Goal: Complete application form

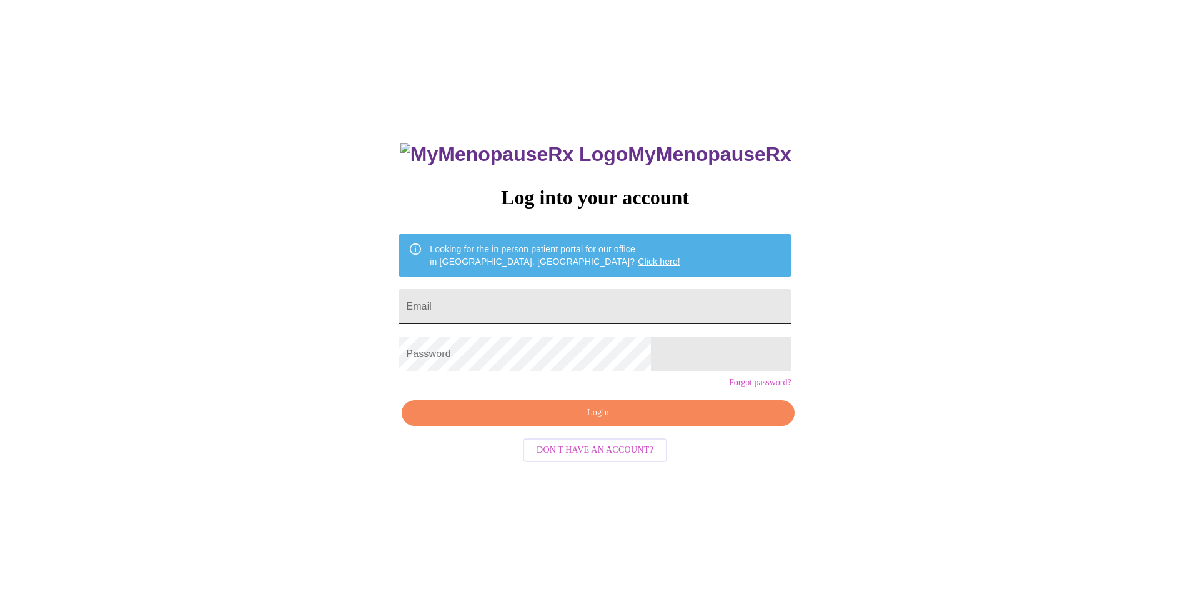
click at [560, 305] on input "Email" at bounding box center [595, 306] width 392 height 35
type input "[EMAIL_ADDRESS][DOMAIN_NAME]"
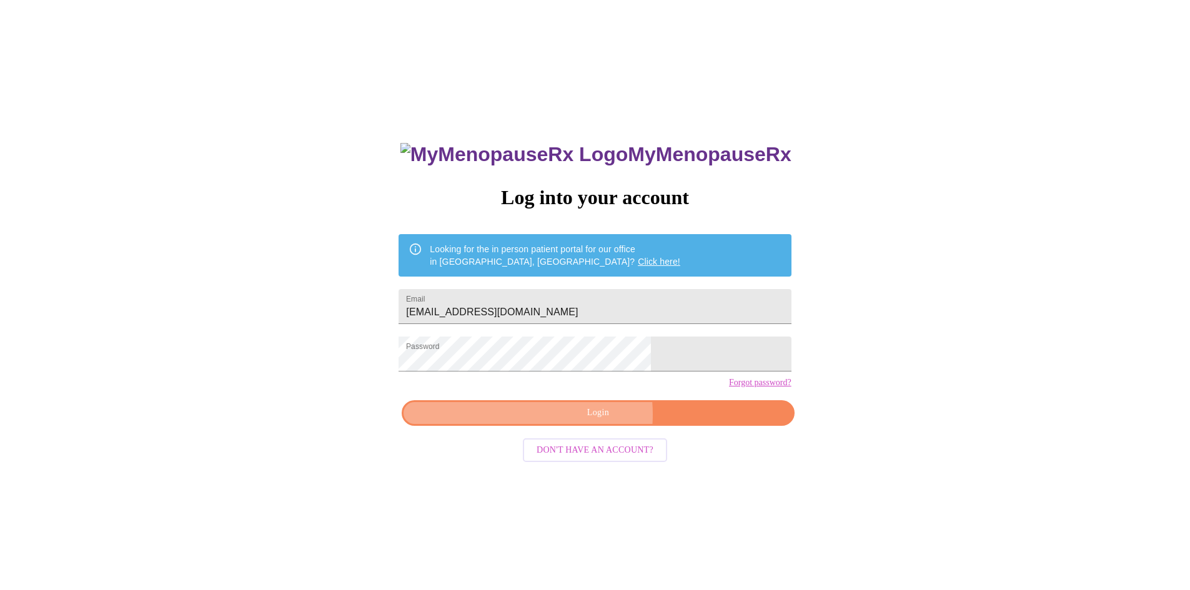
click at [576, 421] on span "Login" at bounding box center [598, 413] width 364 height 16
click at [387, 387] on div "MyMenopauseRx Log into your account Looking for the in person patient portal fo…" at bounding box center [595, 359] width 1180 height 709
click at [626, 421] on span "Login" at bounding box center [598, 413] width 364 height 16
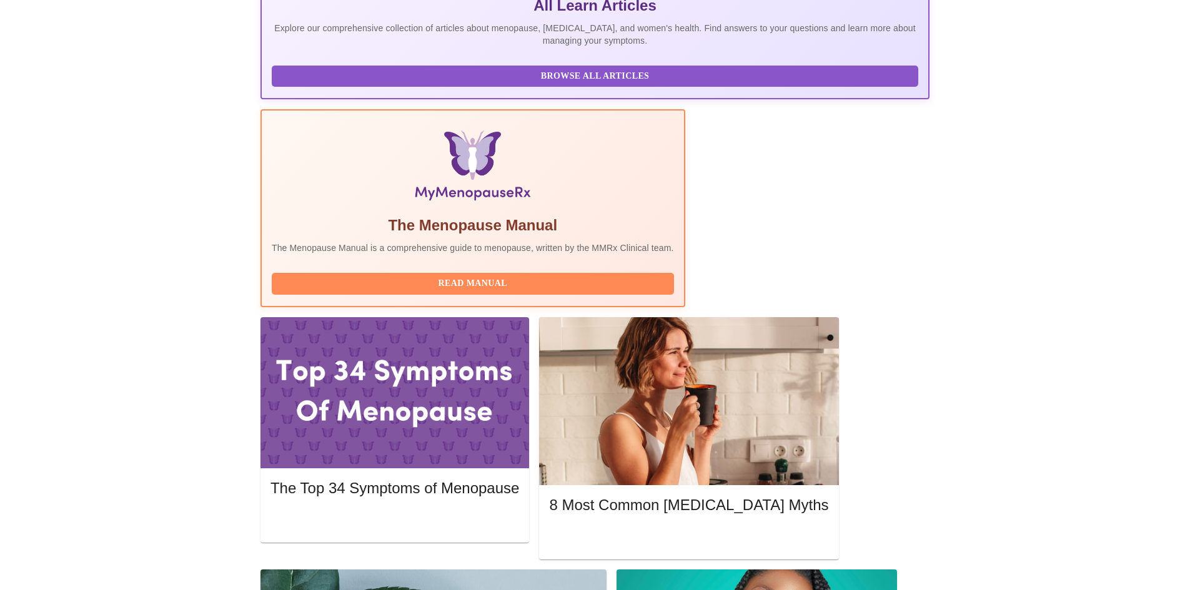
scroll to position [312, 0]
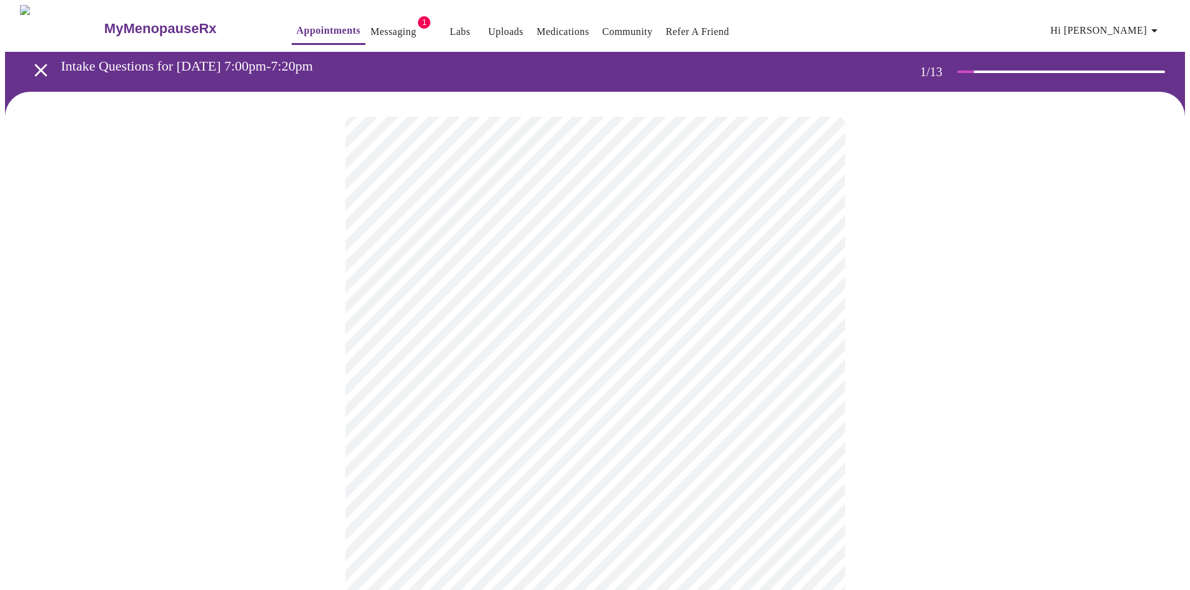
click at [556, 277] on body "MyMenopauseRx Appointments Messaging 1 Labs Uploads Medications Community Refer…" at bounding box center [595, 576] width 1180 height 1142
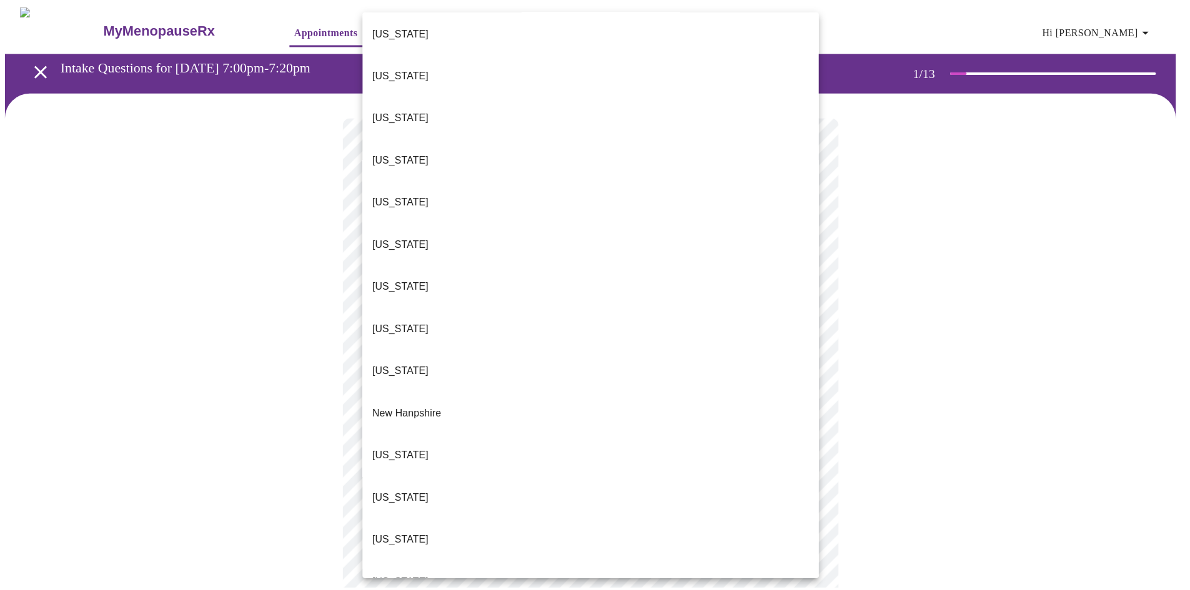
scroll to position [812, 0]
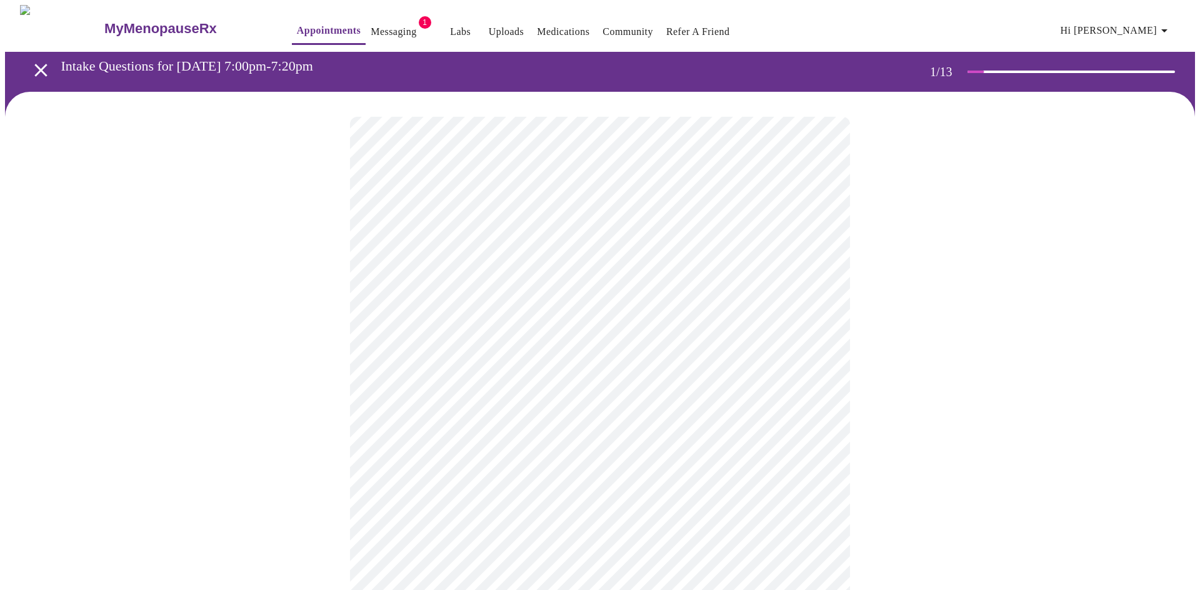
click at [493, 367] on body "MyMenopauseRx Appointments Messaging 1 Labs Uploads Medications Community Refer…" at bounding box center [600, 572] width 1190 height 1134
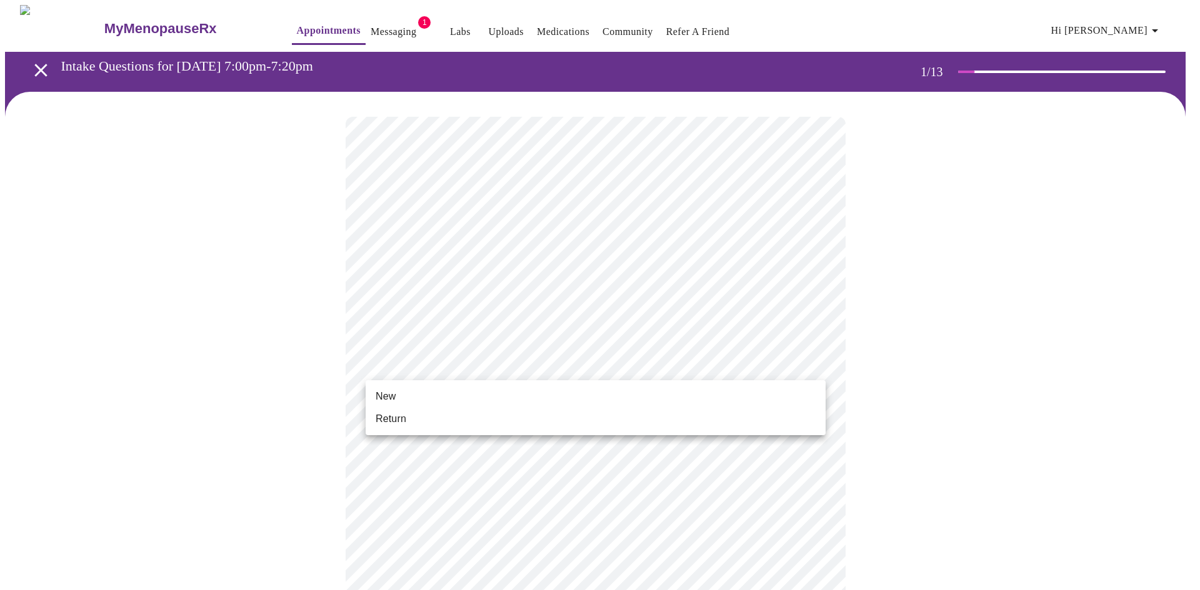
click at [480, 419] on li "Return" at bounding box center [596, 419] width 460 height 22
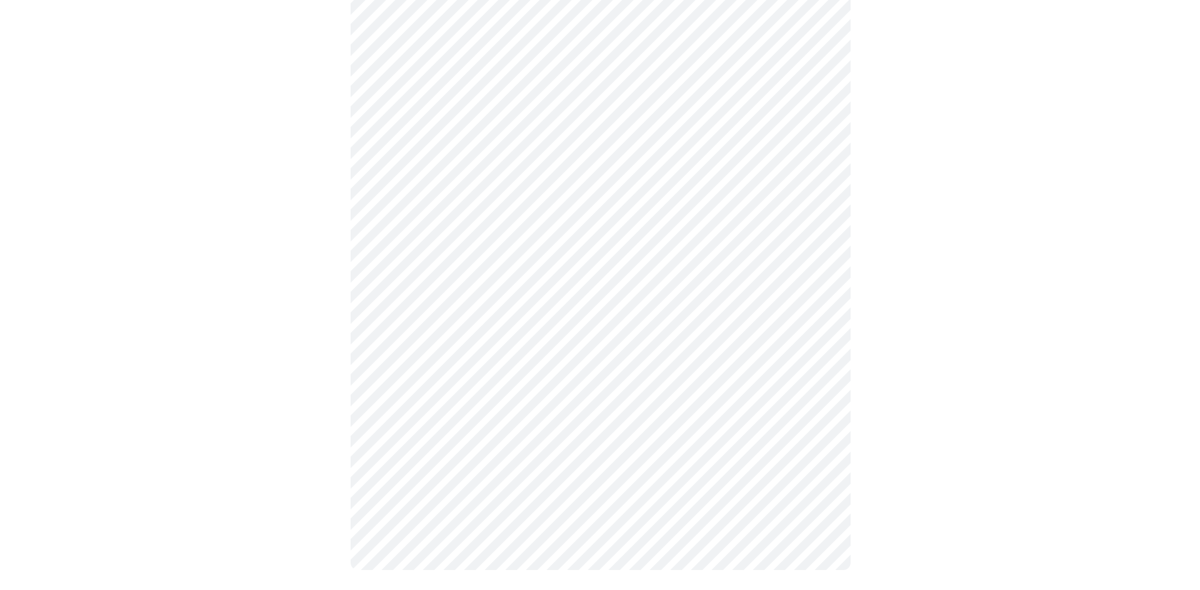
scroll to position [0, 0]
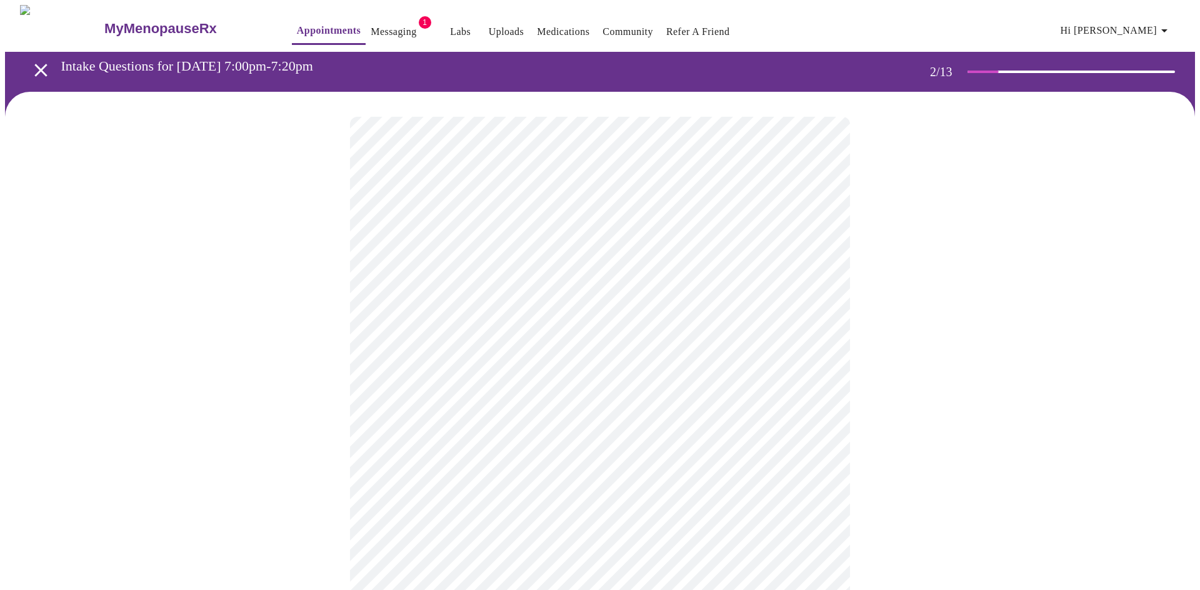
click at [749, 261] on body "MyMenopauseRx Appointments Messaging 1 Labs Uploads Medications Community Refer…" at bounding box center [600, 380] width 1190 height 751
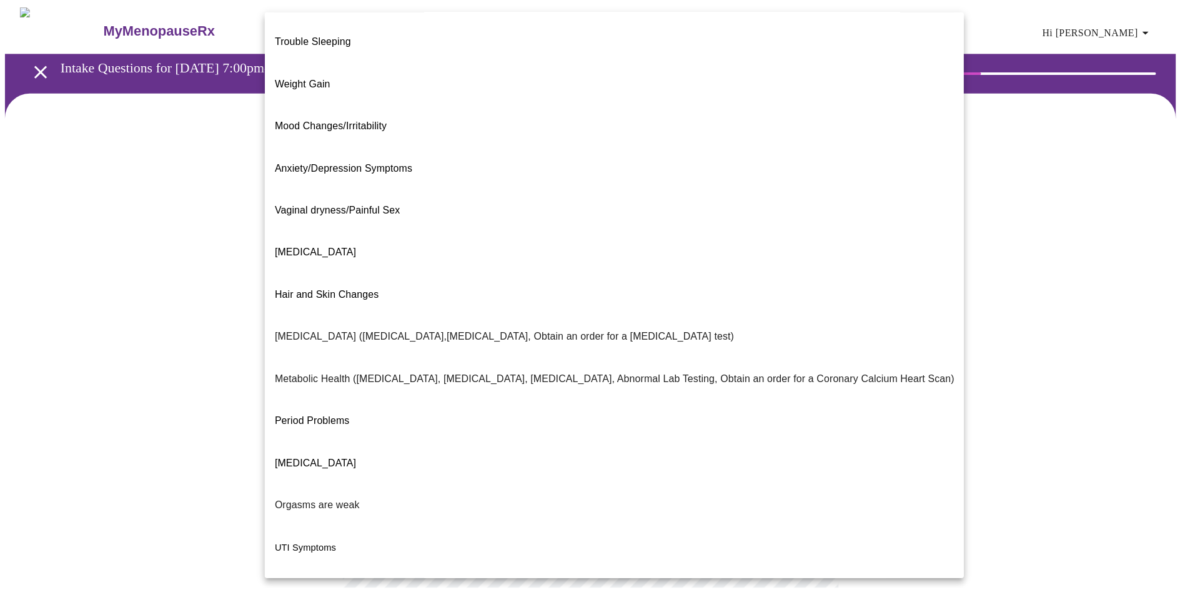
scroll to position [57, 0]
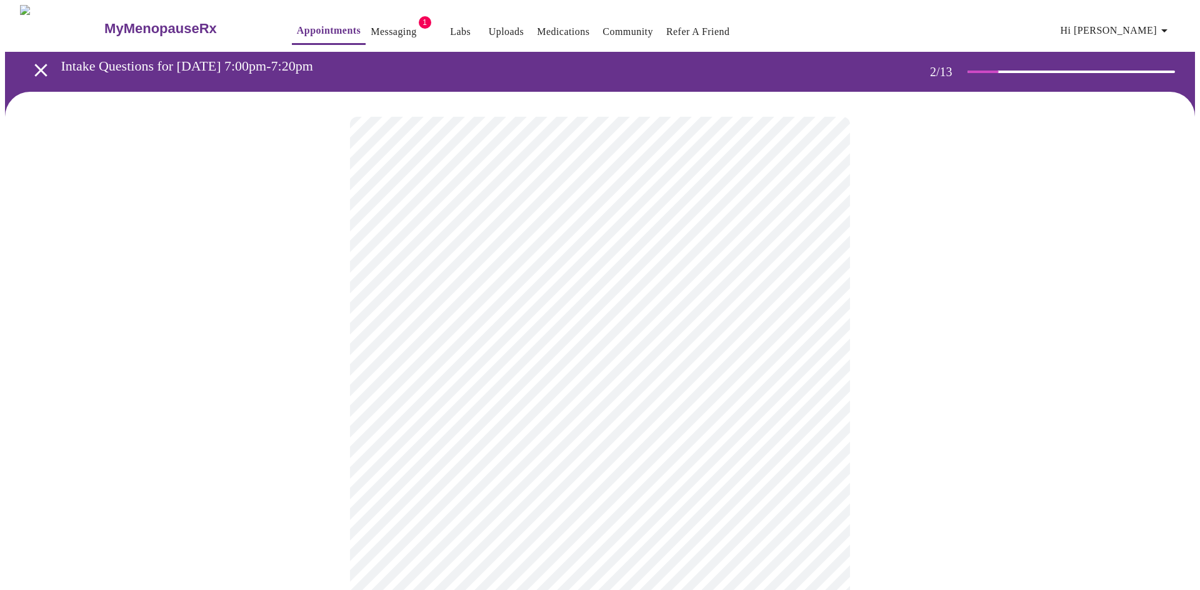
click at [482, 387] on body "MyMenopauseRx Appointments Messaging 1 Labs Uploads Medications Community Refer…" at bounding box center [600, 377] width 1190 height 744
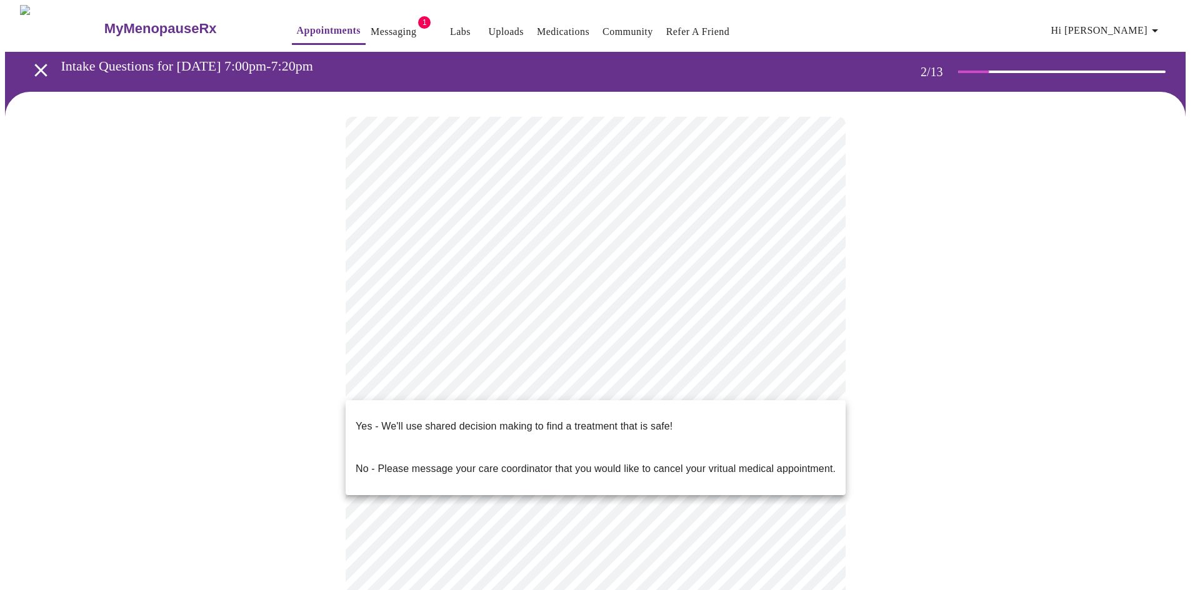
click at [479, 419] on p "Yes - We'll use shared decision making to find a treatment that is safe!" at bounding box center [514, 426] width 317 height 15
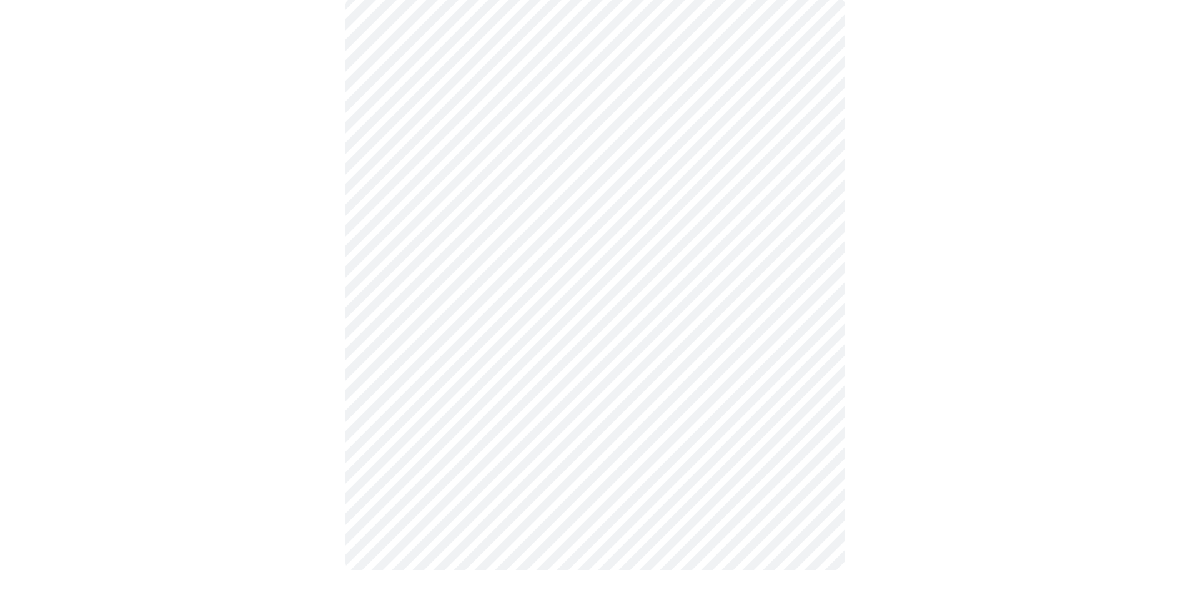
scroll to position [0, 0]
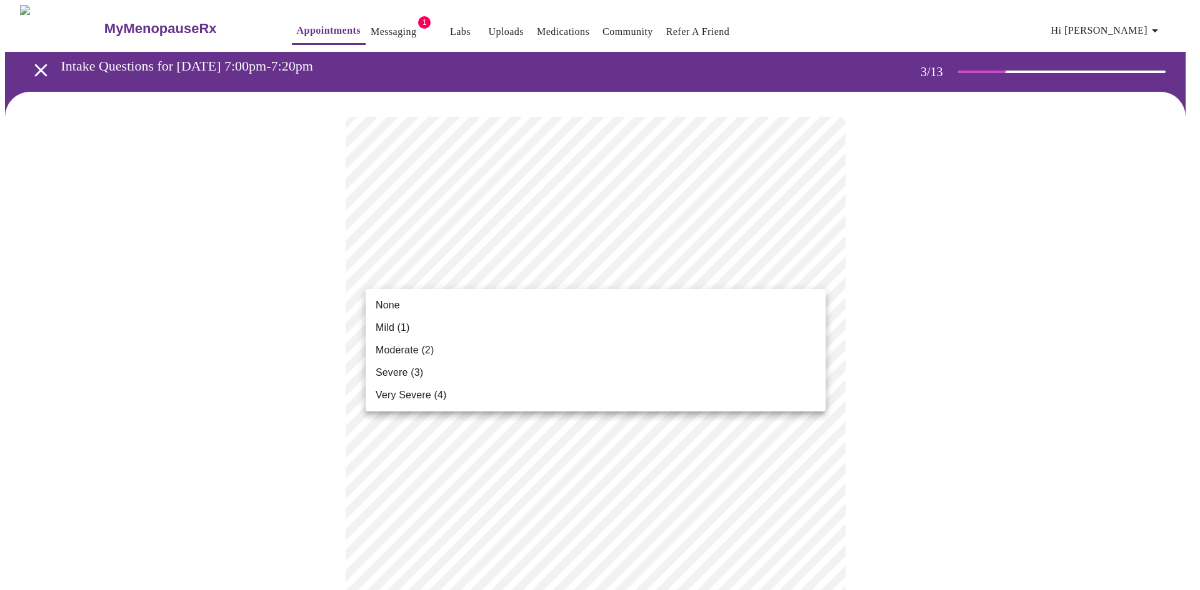
click at [402, 306] on li "None" at bounding box center [596, 305] width 460 height 22
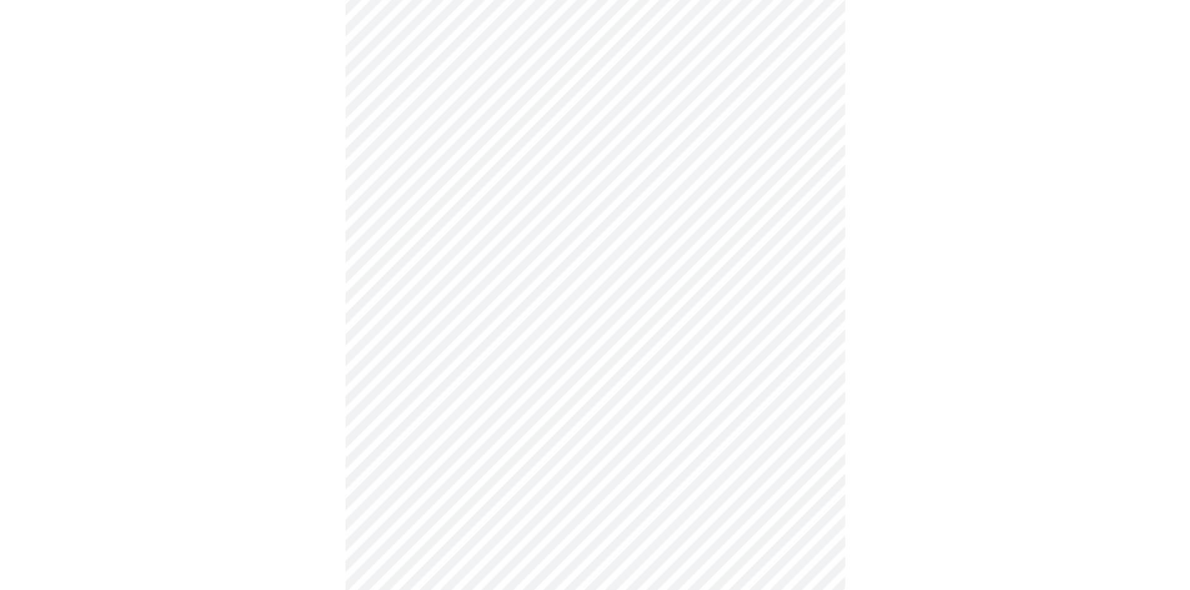
scroll to position [250, 0]
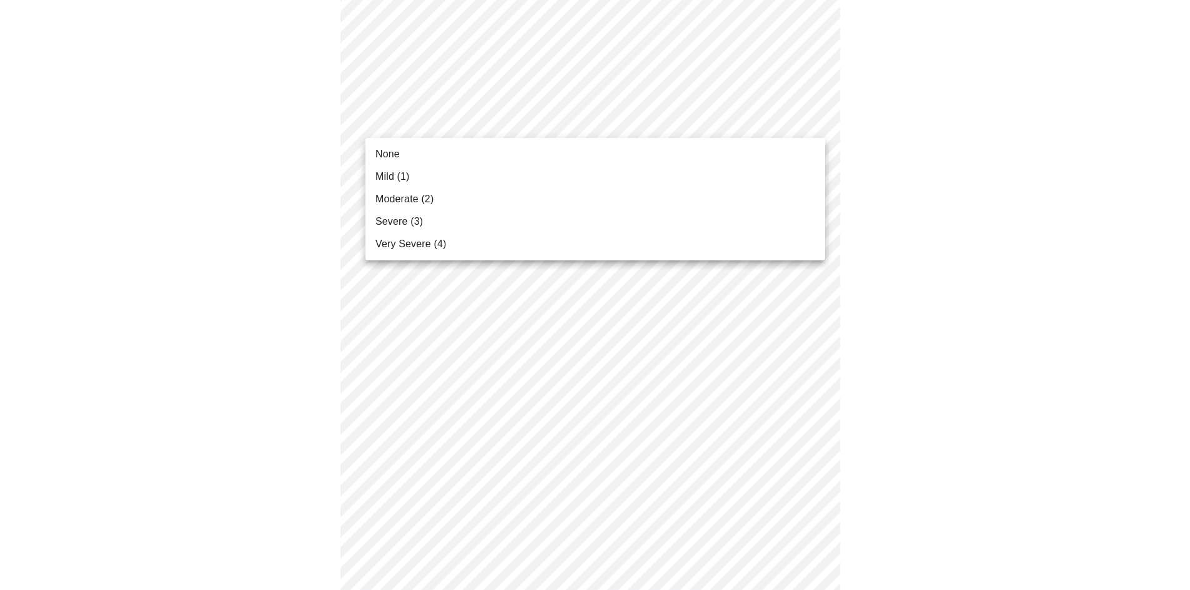
click at [433, 110] on body "MyMenopauseRx Appointments Messaging 1 Labs Uploads Medications Community Refer…" at bounding box center [595, 577] width 1180 height 1644
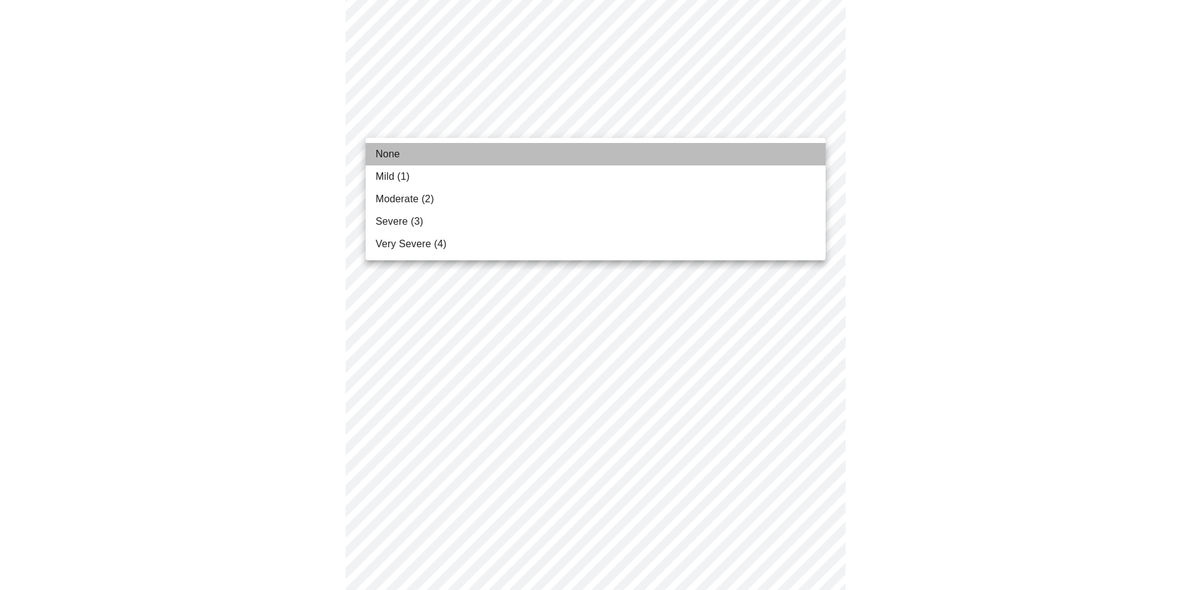
click at [428, 152] on li "None" at bounding box center [596, 154] width 460 height 22
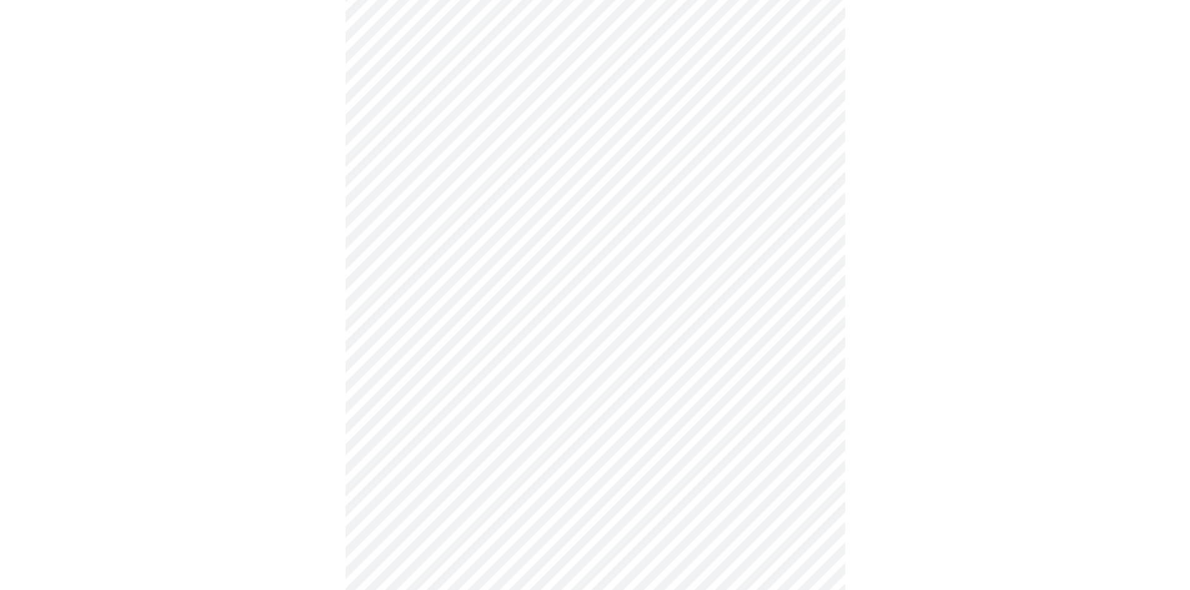
click at [429, 222] on body "MyMenopauseRx Appointments Messaging 1 Labs Uploads Medications Community Refer…" at bounding box center [595, 568] width 1180 height 1627
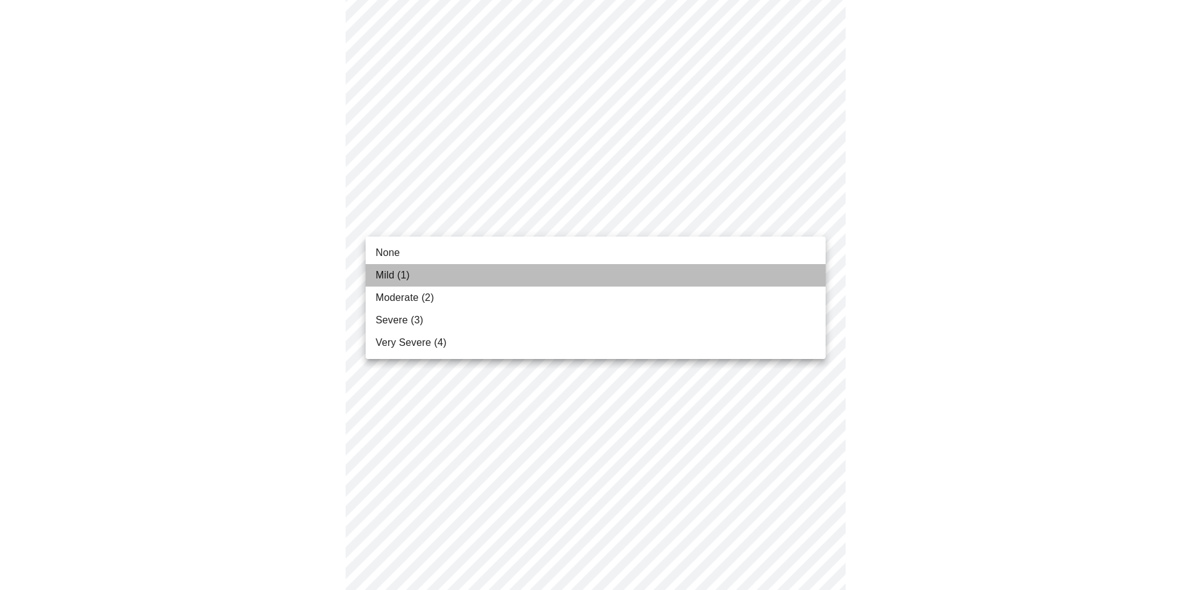
click at [425, 271] on li "Mild (1)" at bounding box center [596, 275] width 460 height 22
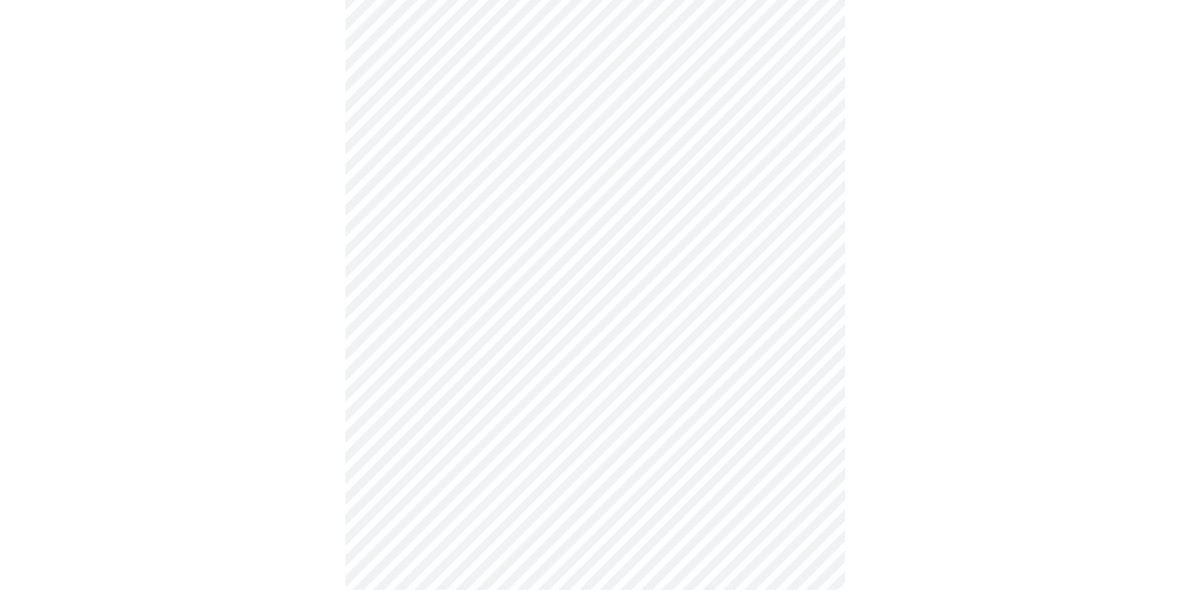
scroll to position [375, 0]
click at [465, 187] on body "MyMenopauseRx Appointments Messaging 1 Labs Uploads Medications Community Refer…" at bounding box center [595, 435] width 1180 height 1610
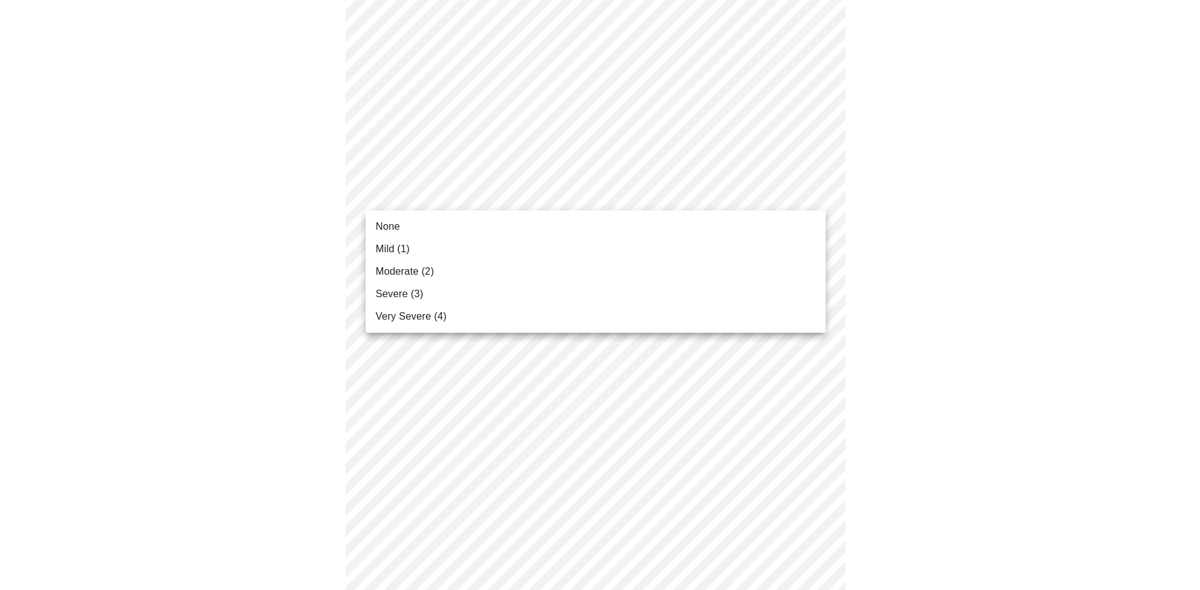
click at [457, 226] on li "None" at bounding box center [596, 227] width 460 height 22
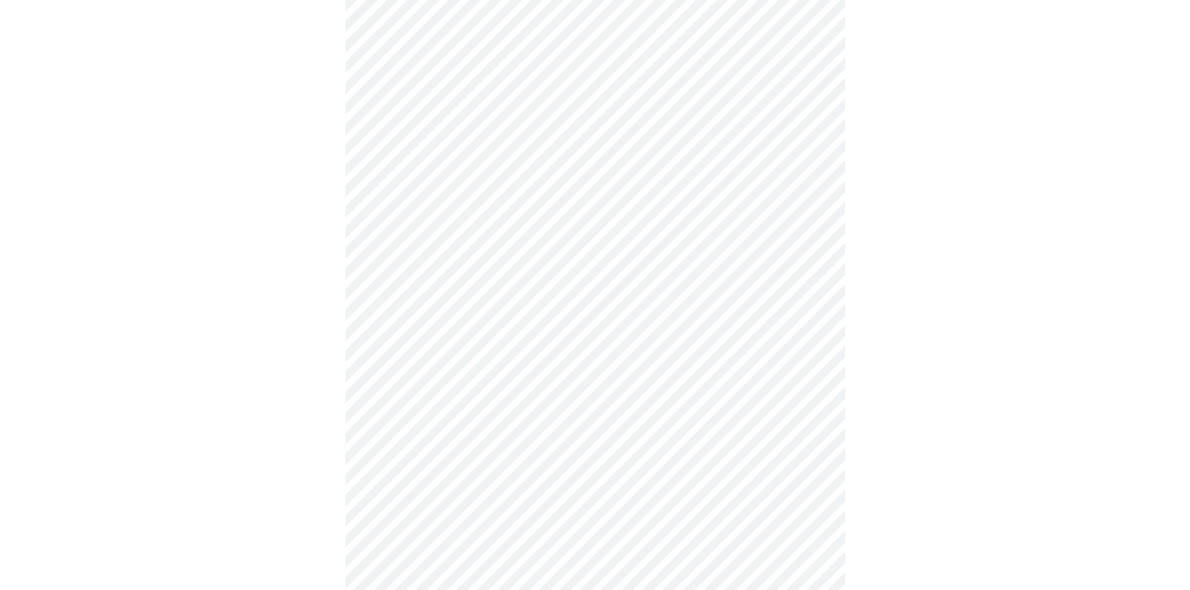
scroll to position [562, 0]
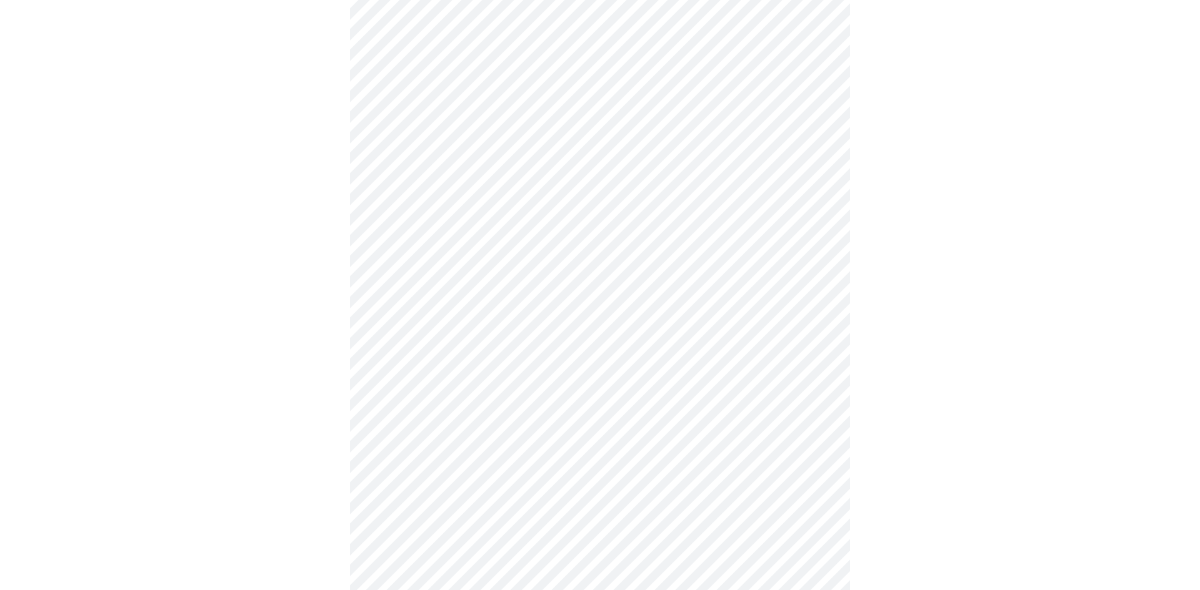
click at [459, 71] on body "MyMenopauseRx Appointments Messaging 1 Labs Uploads Medications Community Refer…" at bounding box center [600, 239] width 1190 height 1592
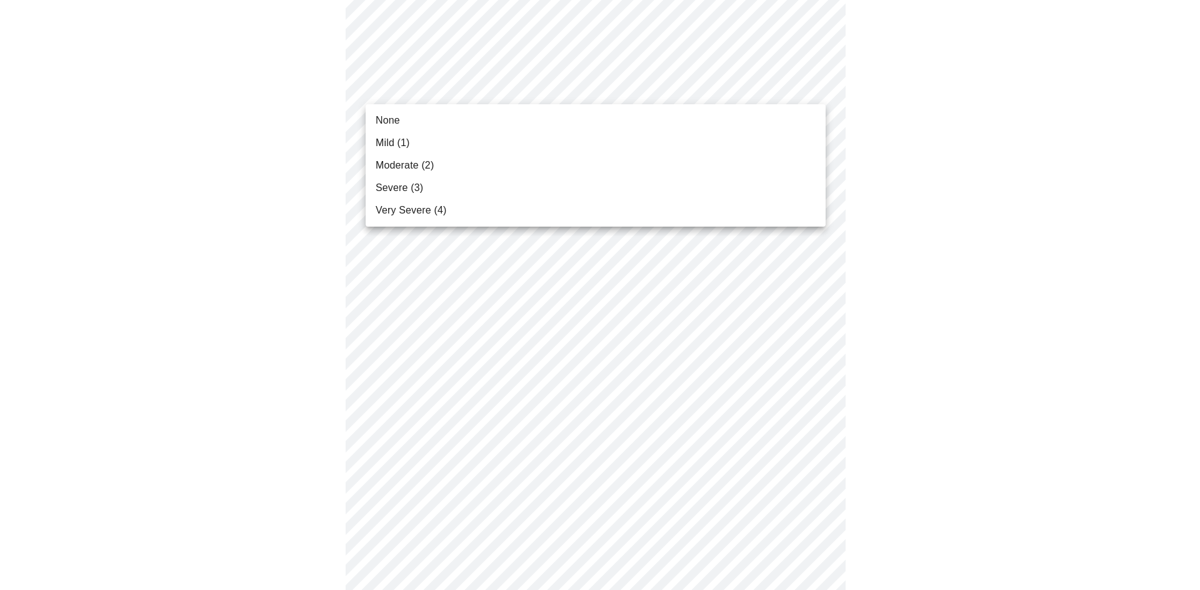
click at [448, 151] on li "Mild (1)" at bounding box center [596, 143] width 460 height 22
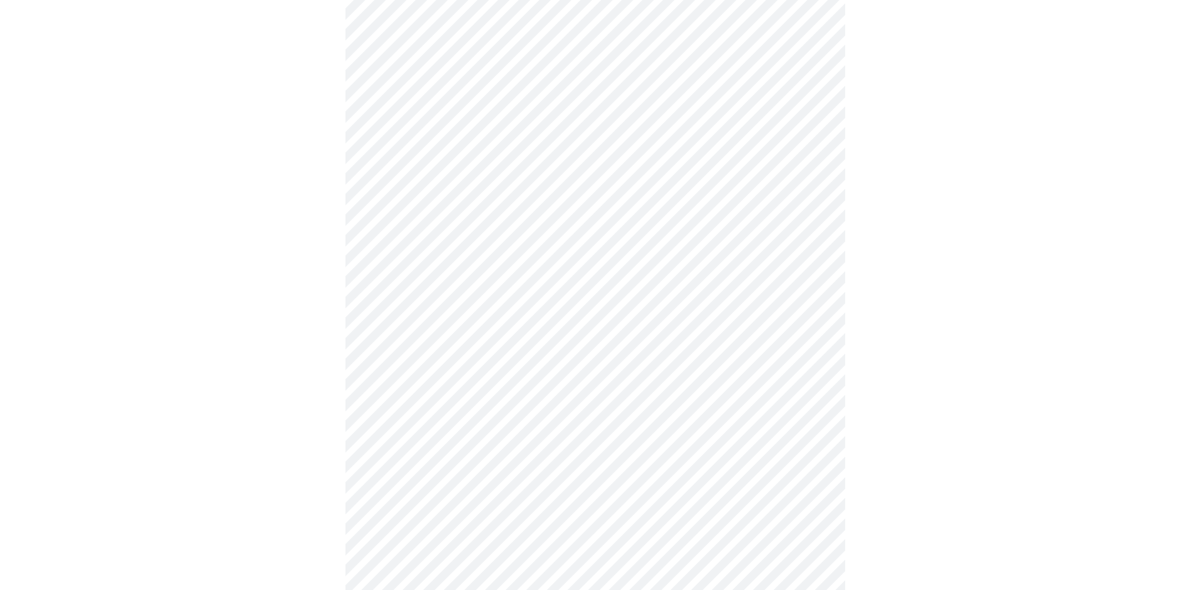
click at [461, 167] on body "MyMenopauseRx Appointments Messaging 1 Labs Uploads Medications Community Refer…" at bounding box center [595, 230] width 1180 height 1575
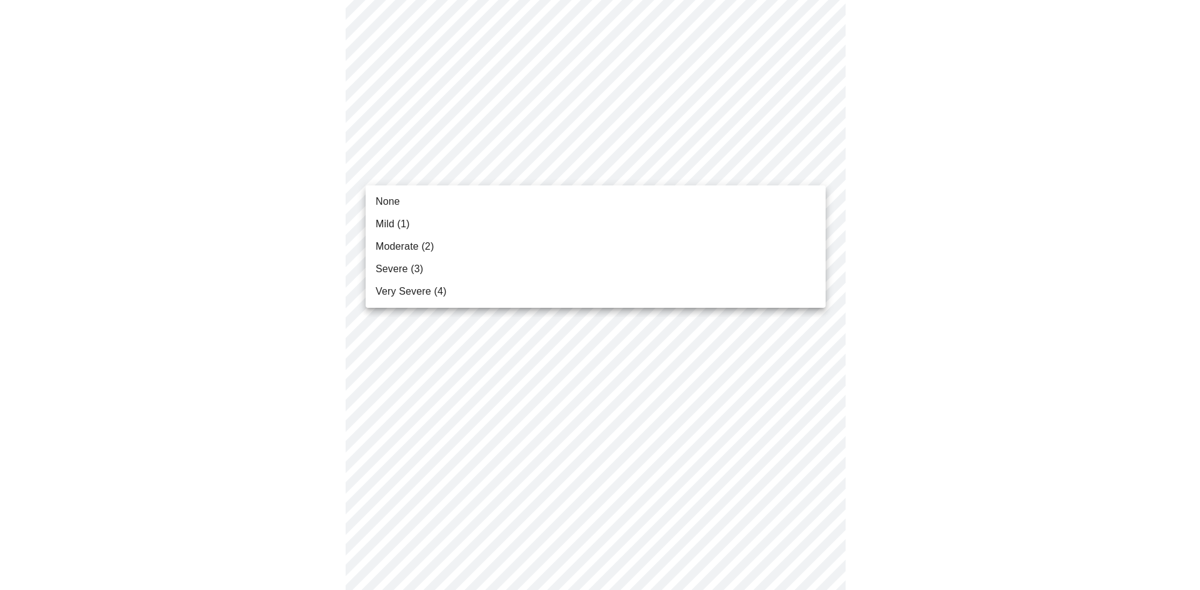
click at [453, 223] on li "Mild (1)" at bounding box center [596, 224] width 460 height 22
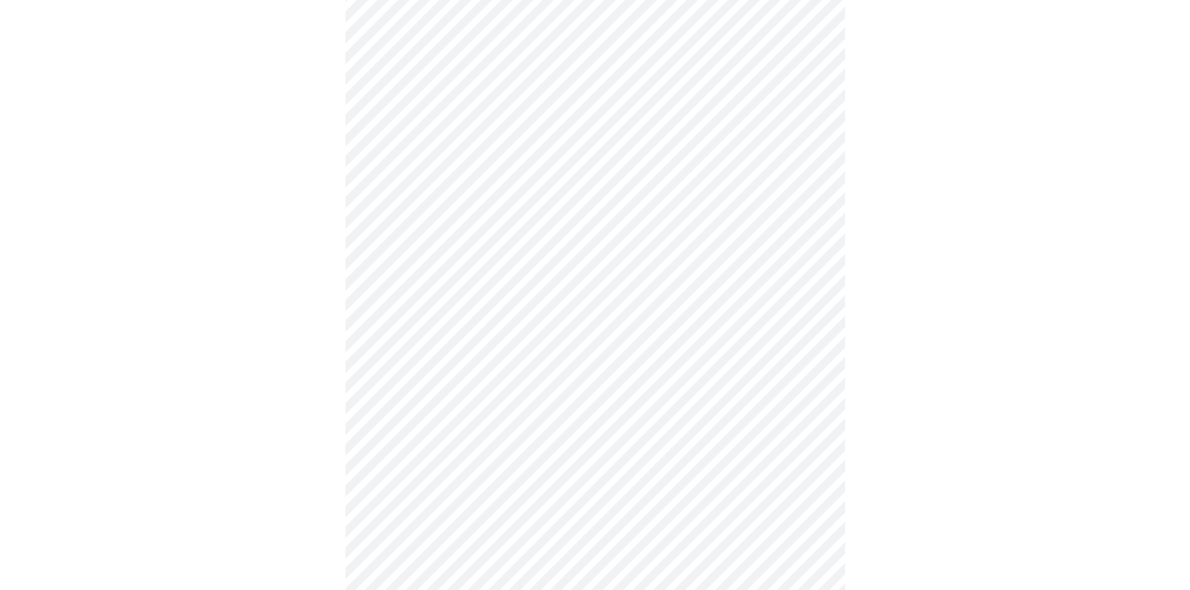
scroll to position [687, 0]
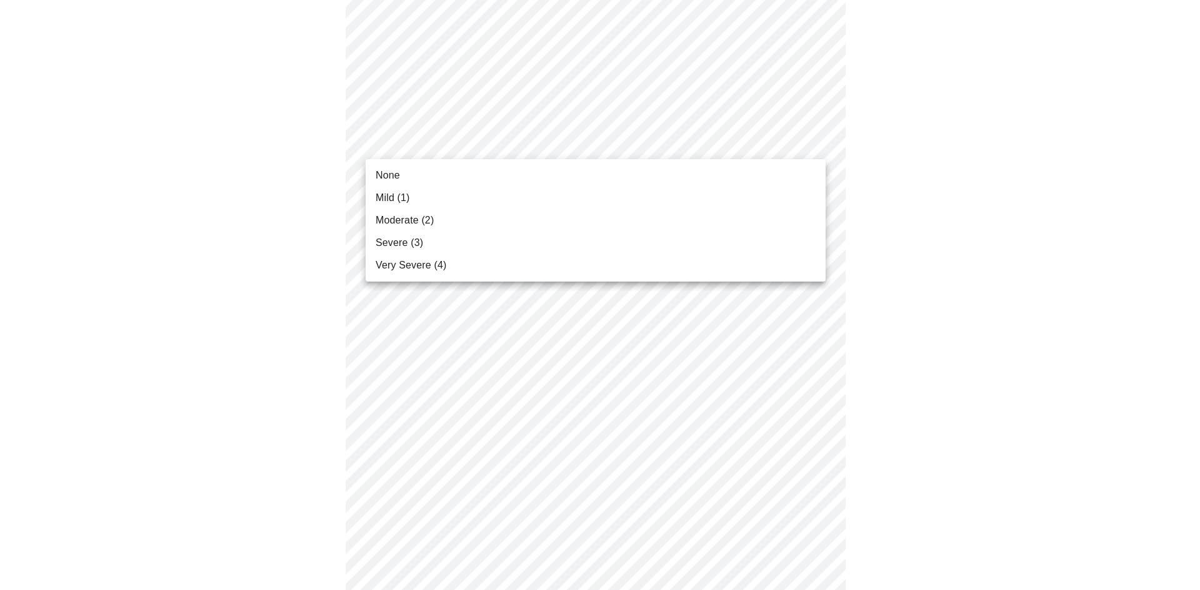
click at [505, 145] on body "MyMenopauseRx Appointments Messaging 1 Labs Uploads Medications Community Refer…" at bounding box center [600, 96] width 1190 height 1557
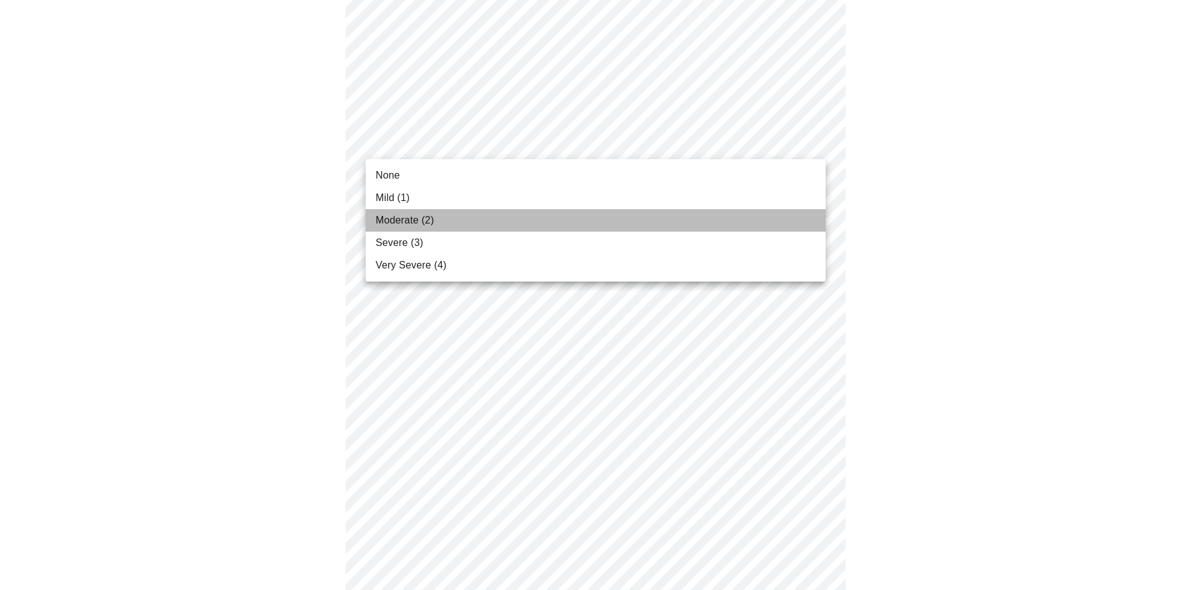
click at [487, 216] on li "Moderate (2)" at bounding box center [596, 220] width 460 height 22
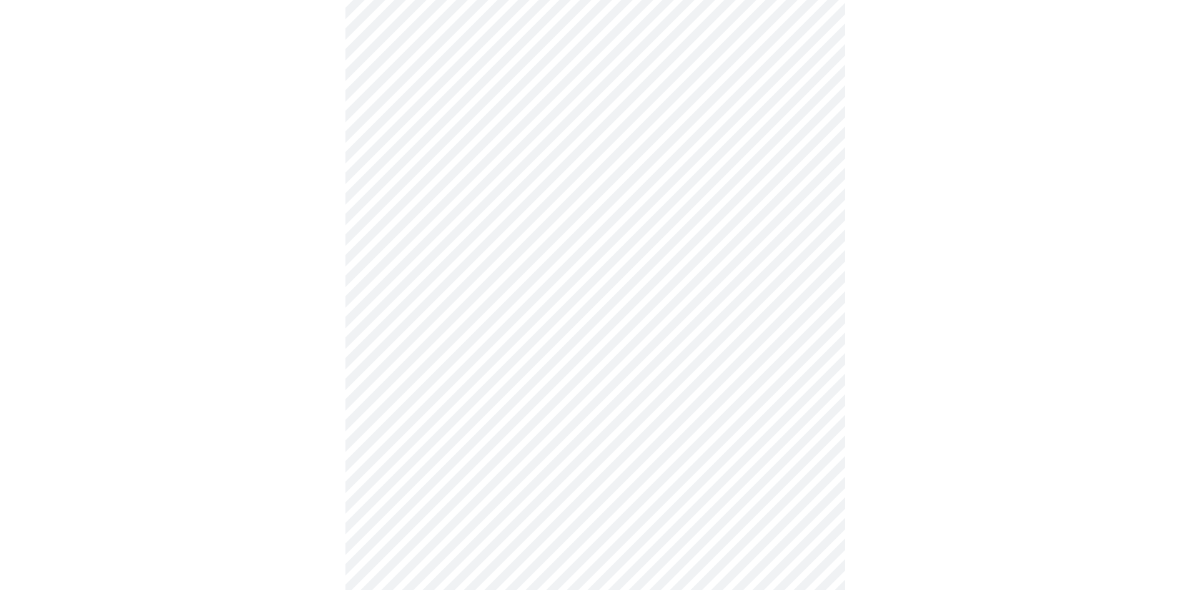
scroll to position [750, 0]
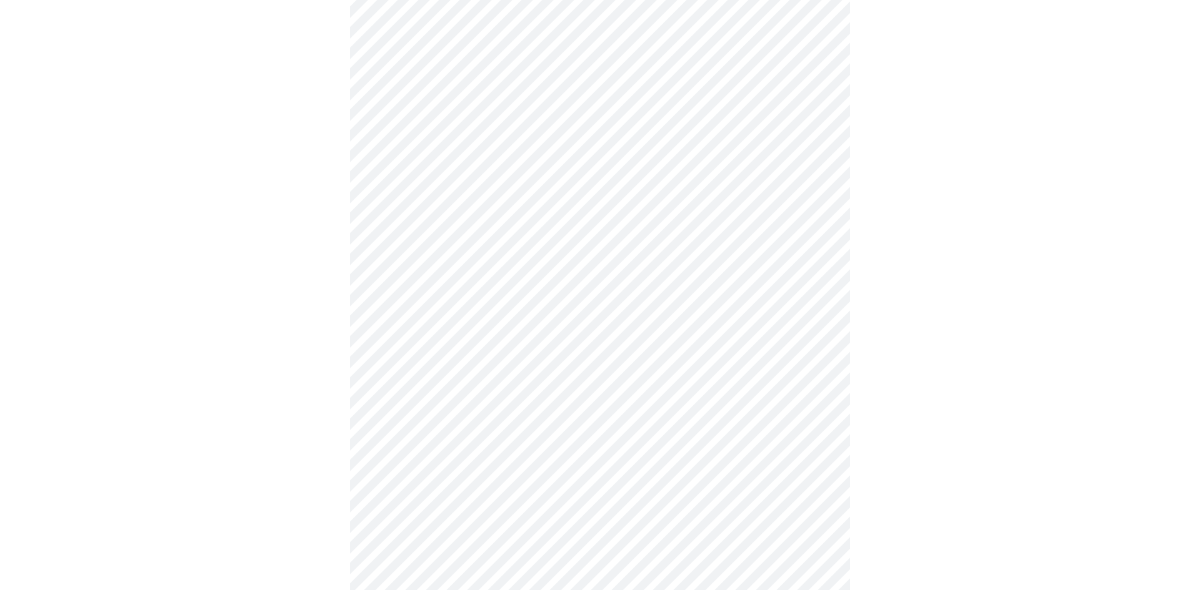
click at [432, 190] on body "MyMenopauseRx Appointments Messaging 1 Labs Uploads Medications Community Refer…" at bounding box center [600, 25] width 1190 height 1540
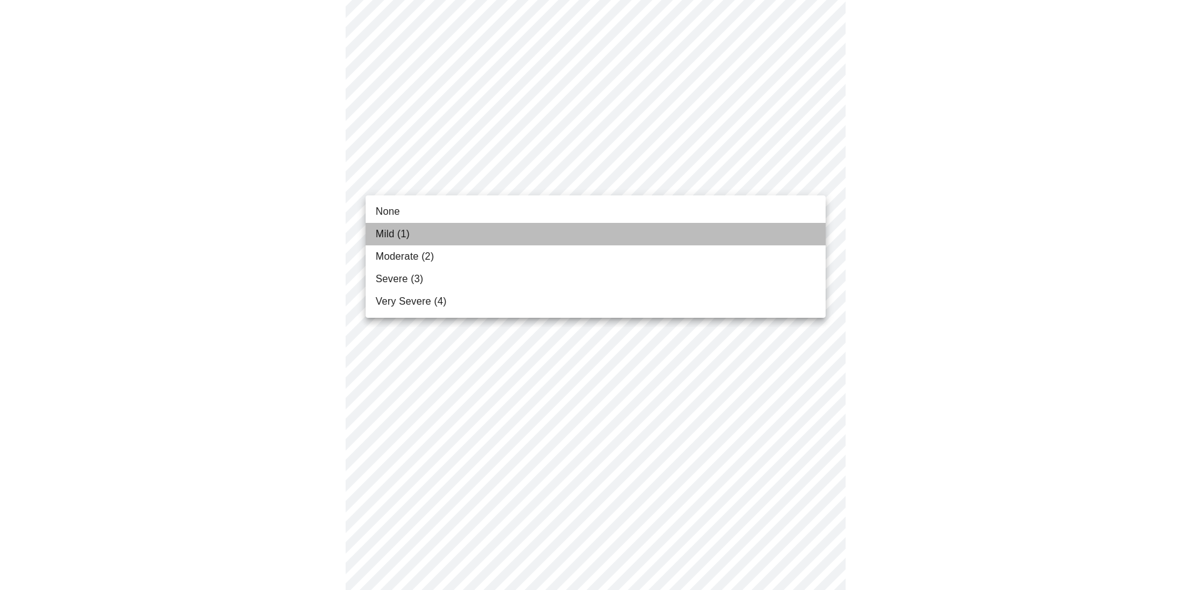
click at [427, 224] on li "Mild (1)" at bounding box center [596, 234] width 460 height 22
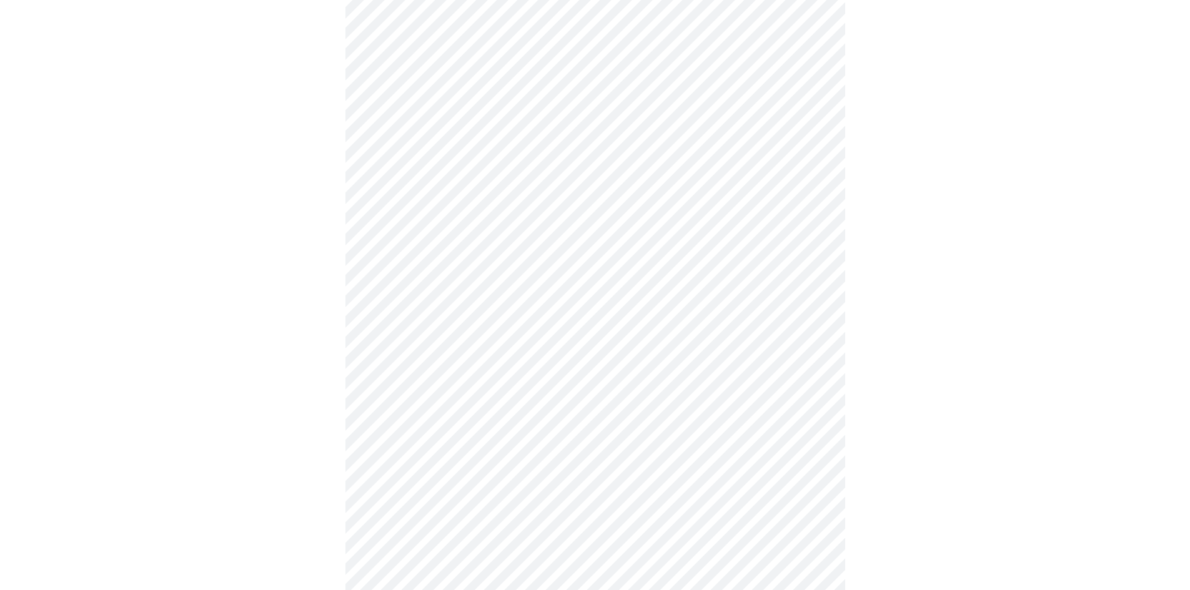
scroll to position [875, 0]
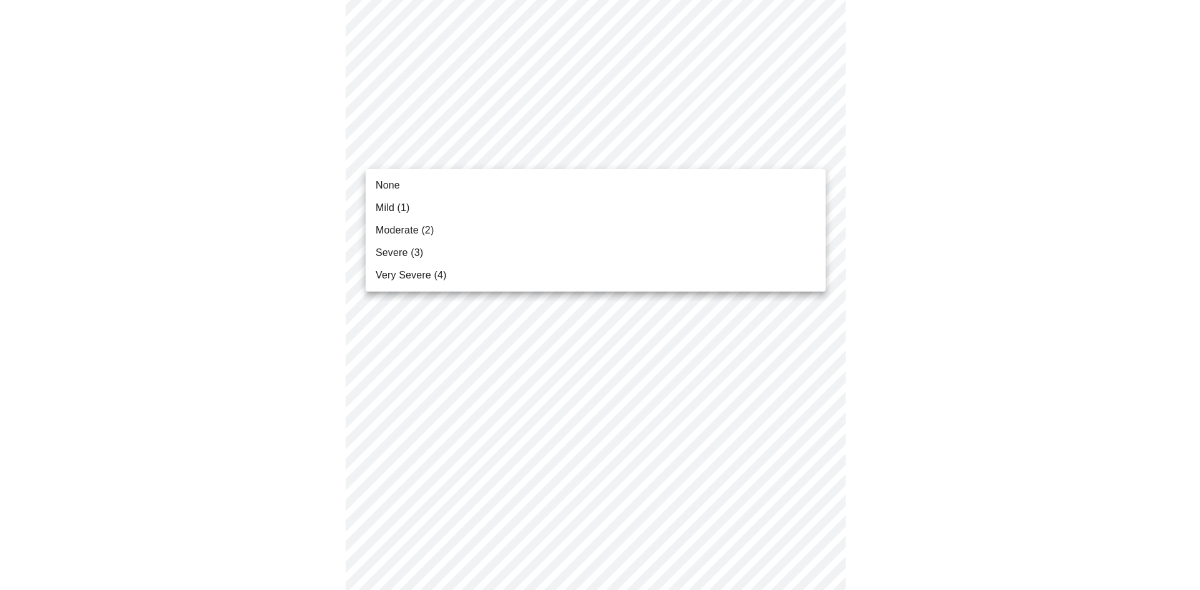
click at [455, 207] on li "Mild (1)" at bounding box center [596, 208] width 460 height 22
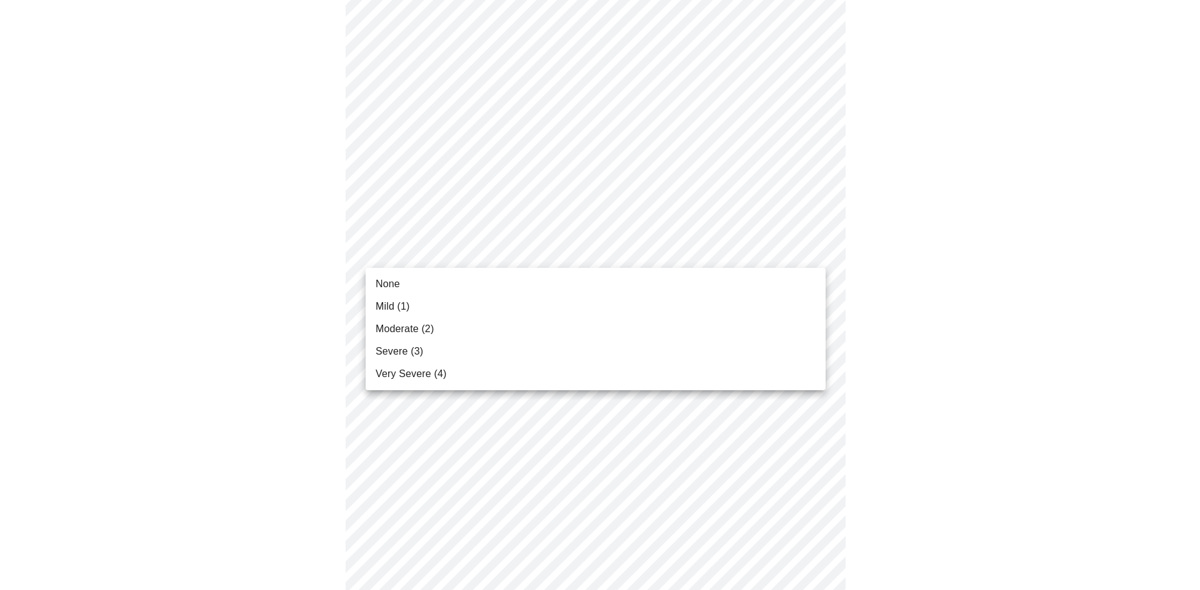
click at [452, 316] on li "Mild (1)" at bounding box center [596, 307] width 460 height 22
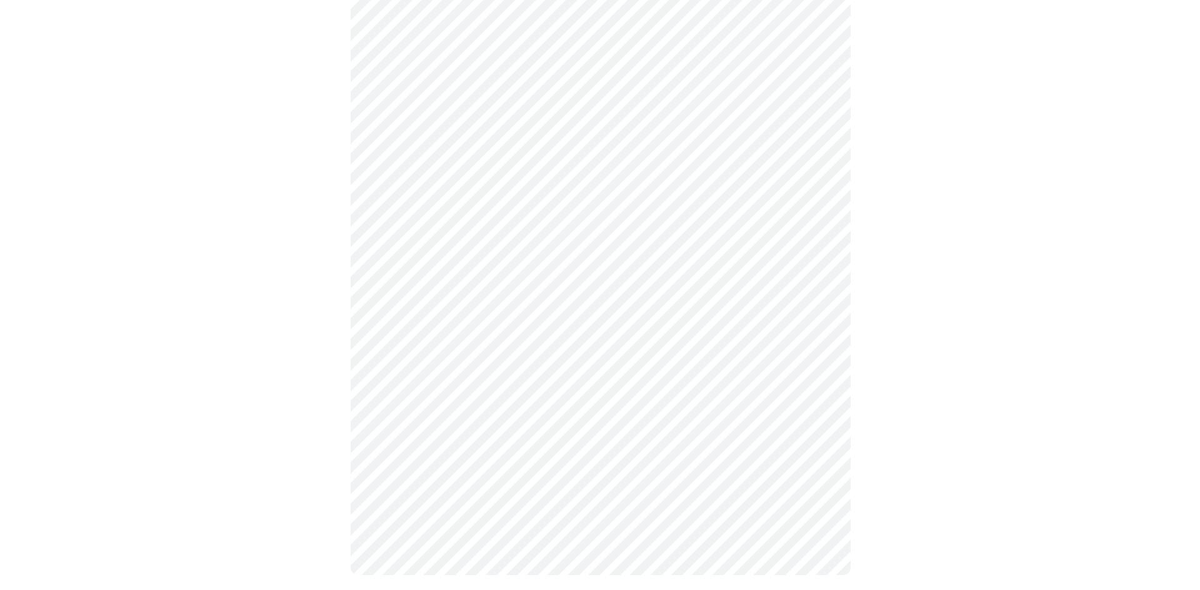
scroll to position [897, 0]
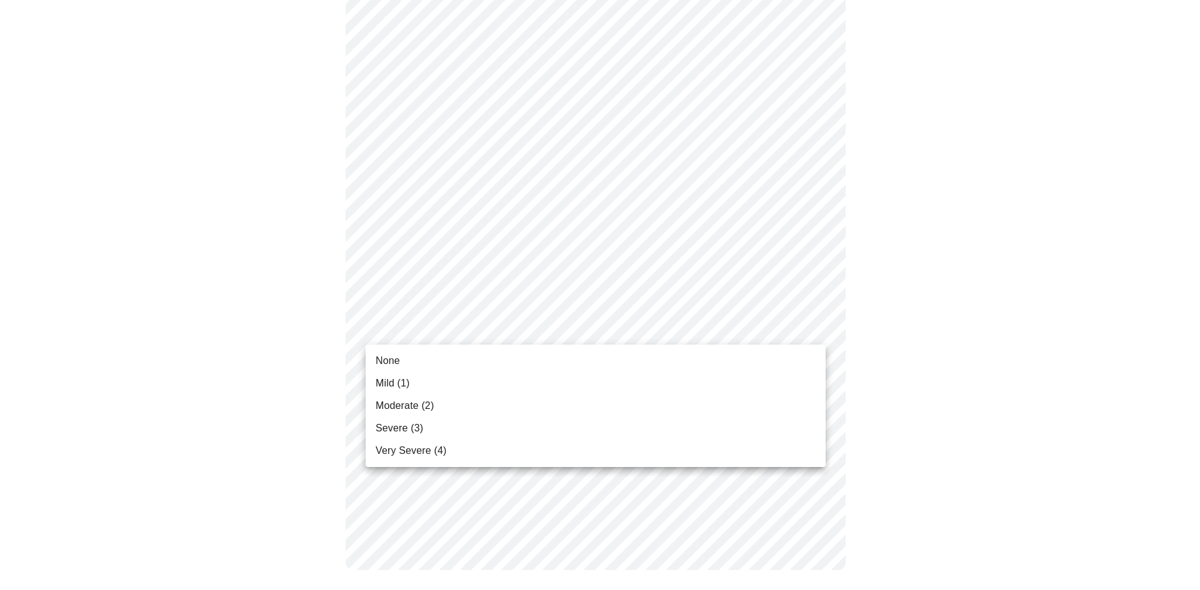
click at [441, 376] on li "Mild (1)" at bounding box center [596, 383] width 460 height 22
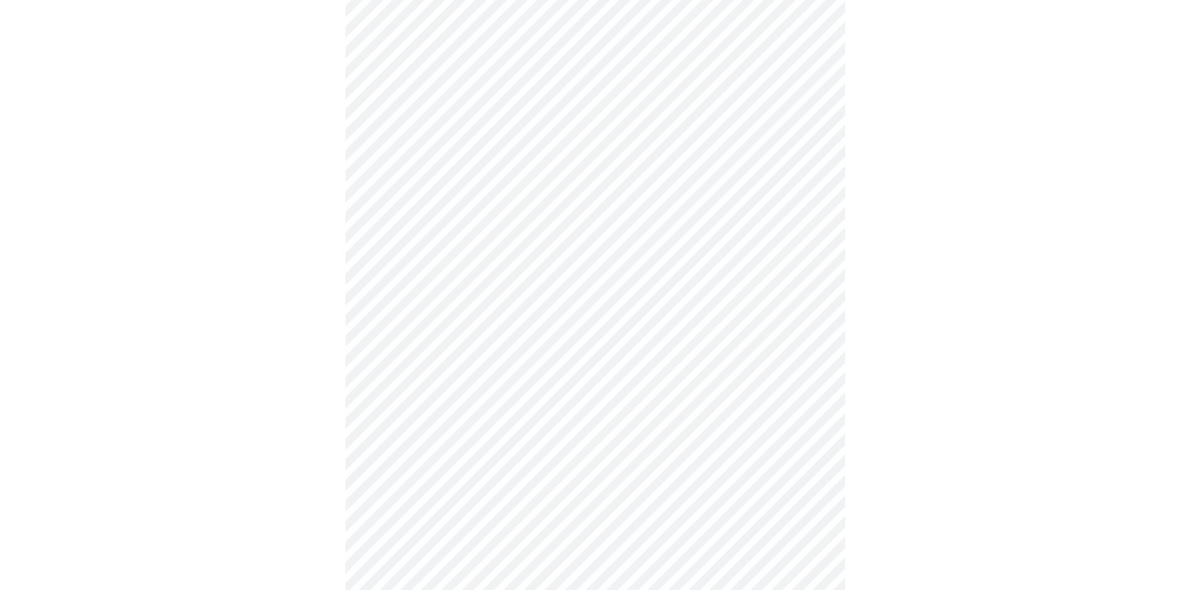
scroll to position [625, 0]
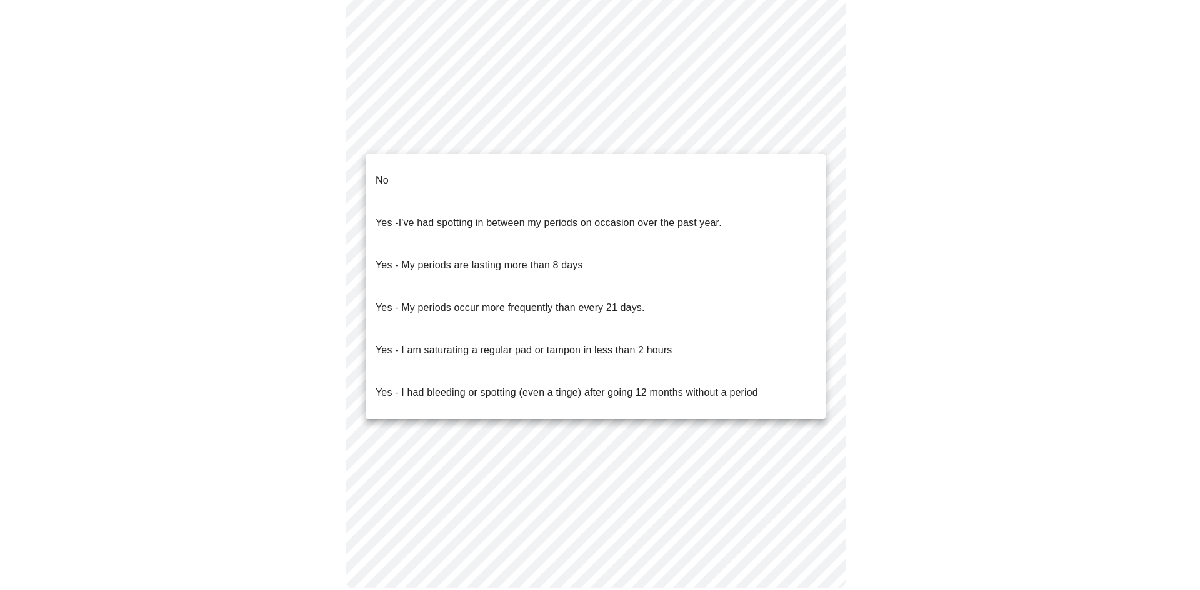
click at [566, 181] on li "No" at bounding box center [596, 180] width 460 height 42
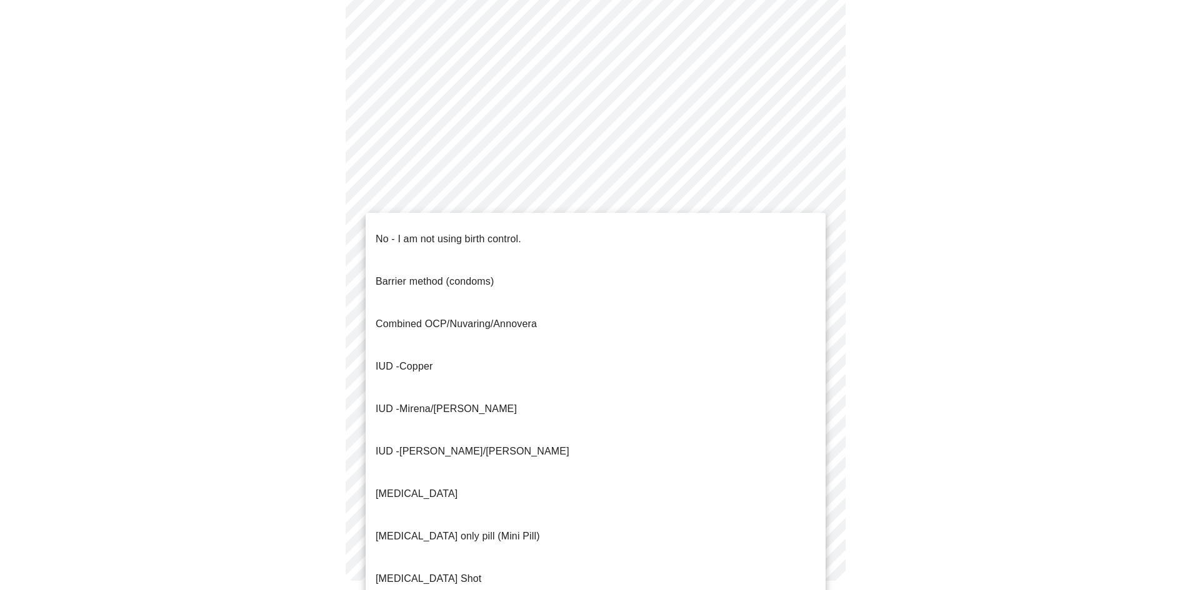
click at [524, 261] on li "Barrier method (condoms)" at bounding box center [596, 282] width 460 height 42
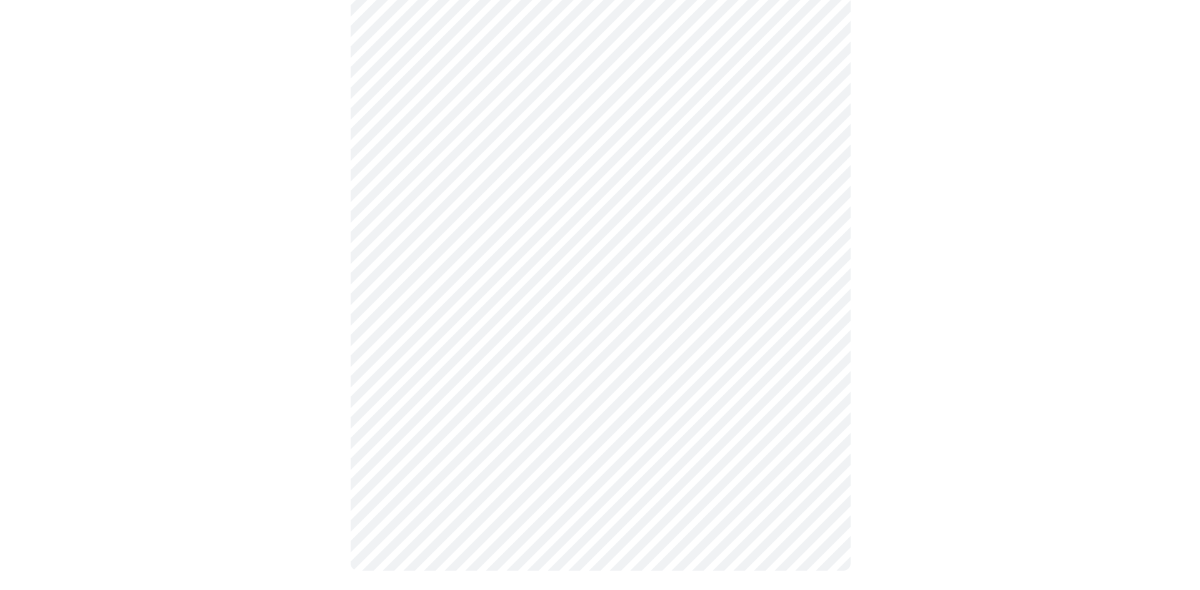
scroll to position [628, 0]
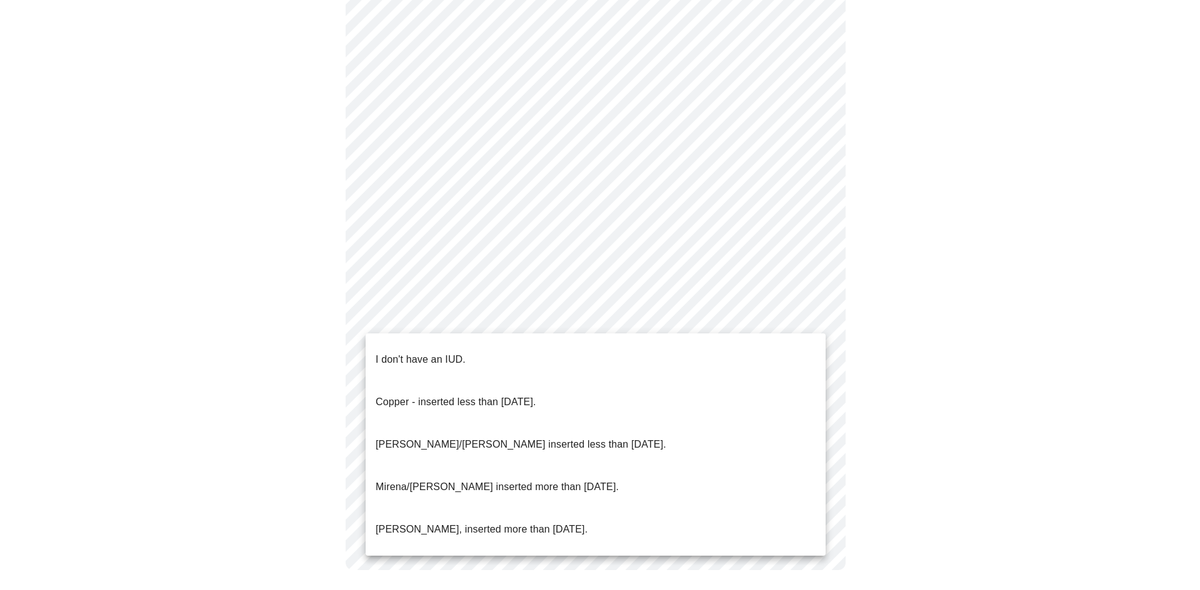
click at [535, 342] on li "I don't have an IUD." at bounding box center [596, 360] width 460 height 42
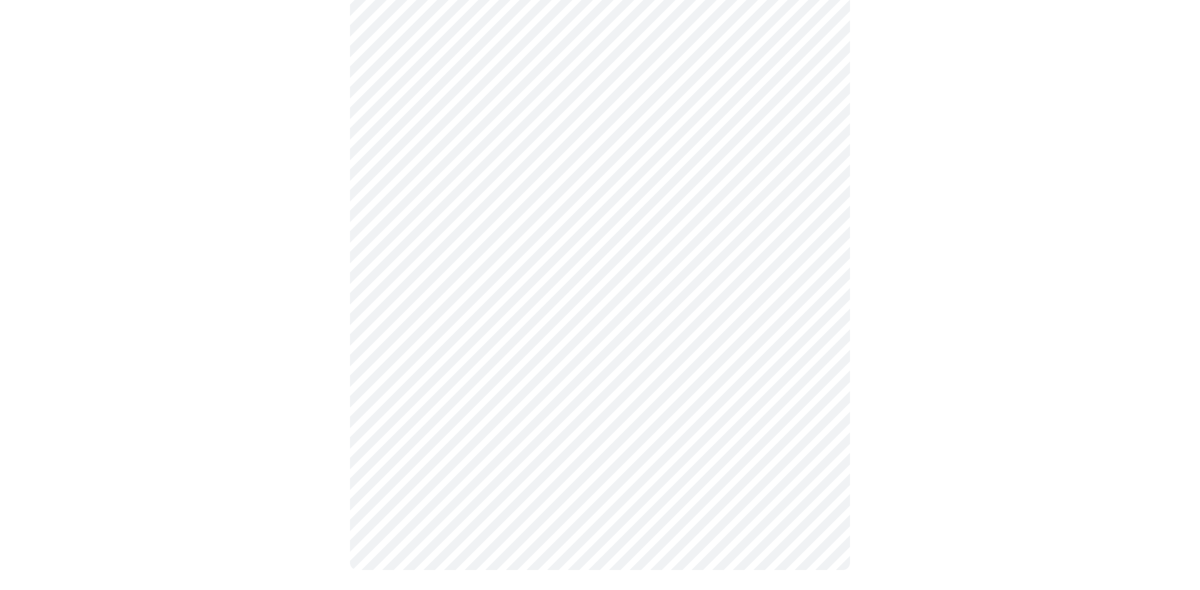
scroll to position [620, 0]
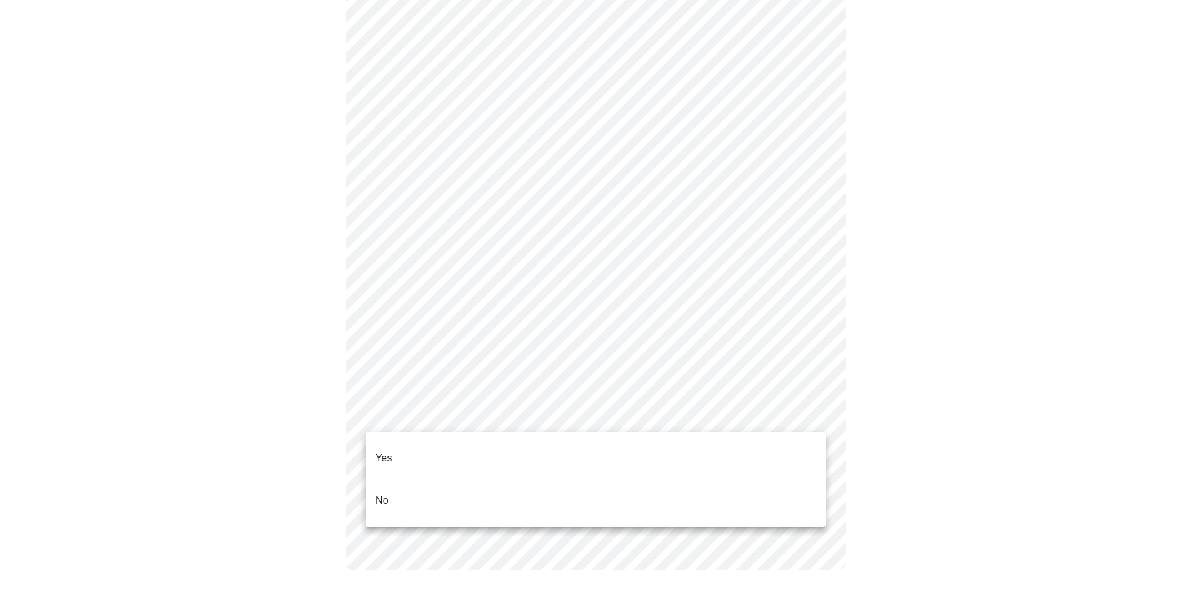
click at [541, 454] on li "Yes" at bounding box center [596, 458] width 460 height 42
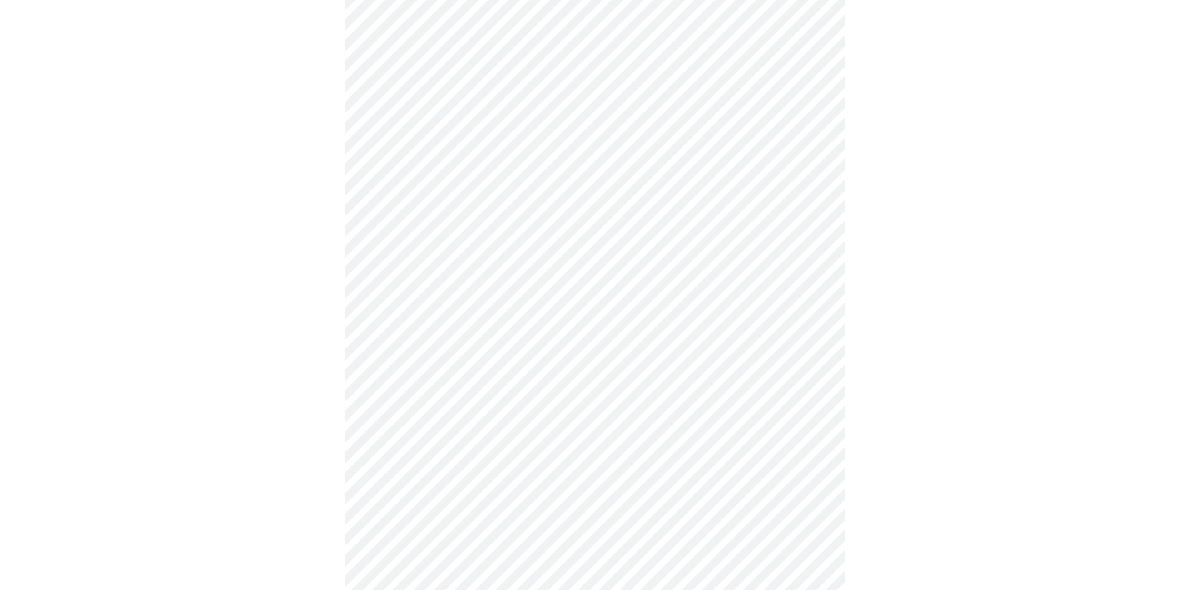
scroll to position [187, 0]
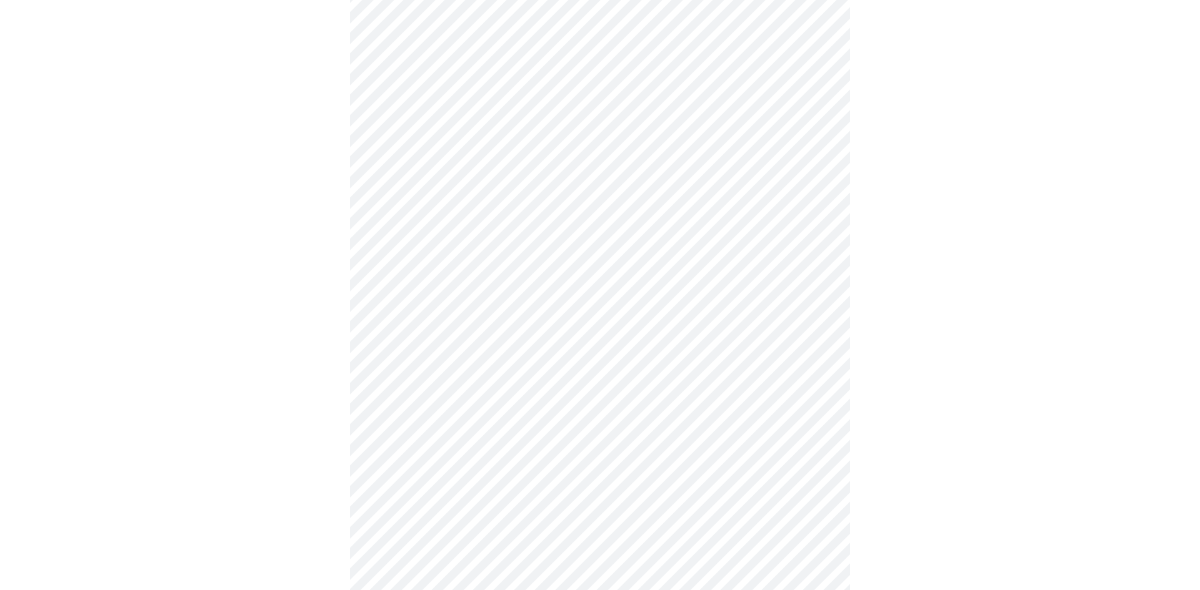
click at [775, 247] on body "MyMenopauseRx Appointments Messaging 1 Labs Uploads Medications Community Refer…" at bounding box center [600, 279] width 1190 height 923
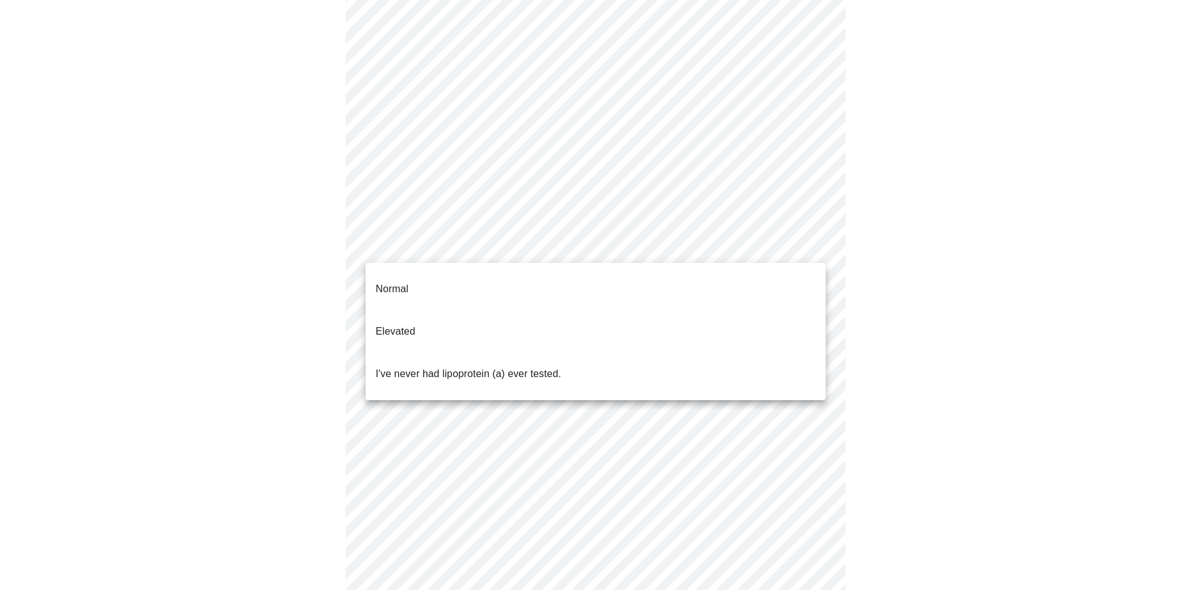
click at [748, 353] on li "I've never had lipoprotein (a) ever tested." at bounding box center [596, 374] width 460 height 42
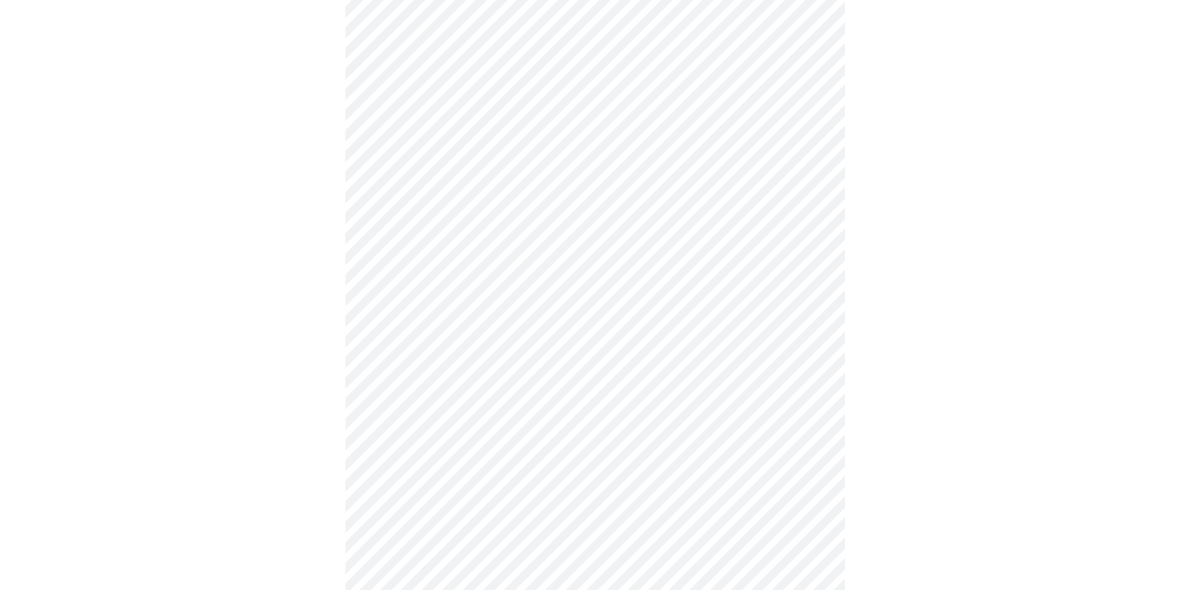
scroll to position [3249, 0]
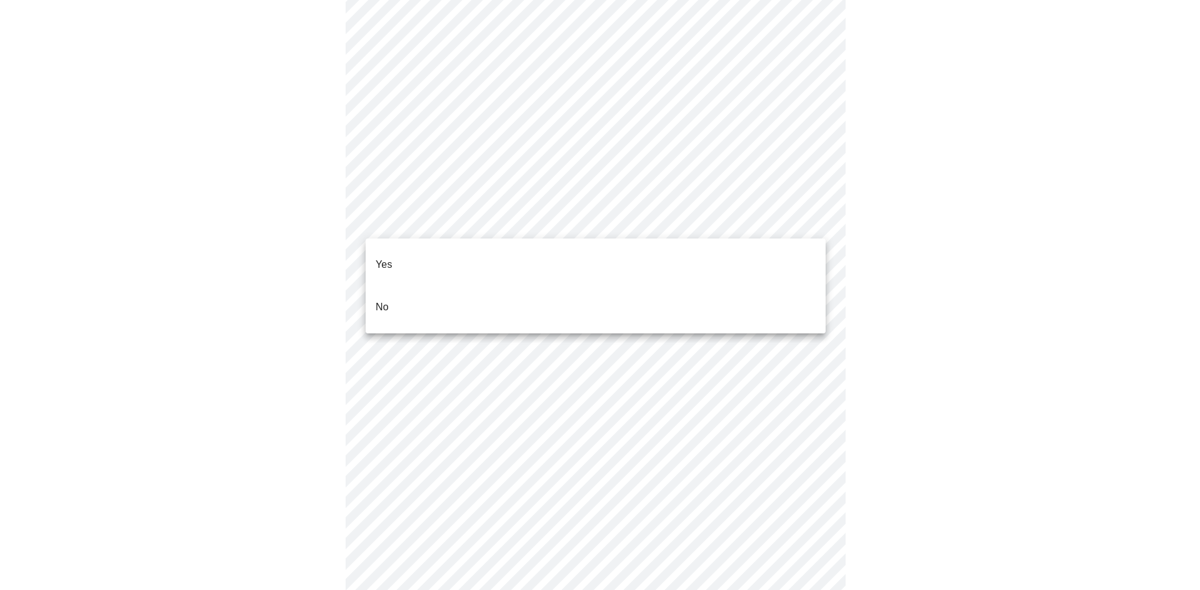
click at [491, 289] on li "No" at bounding box center [596, 307] width 460 height 42
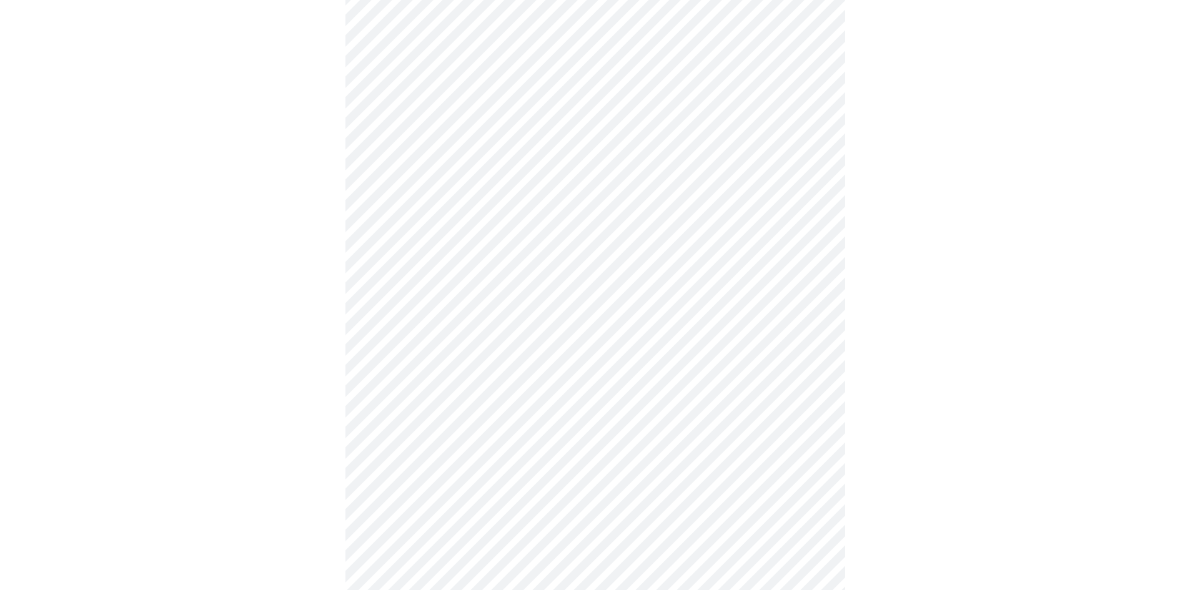
scroll to position [1014, 0]
